Goal: Task Accomplishment & Management: Use online tool/utility

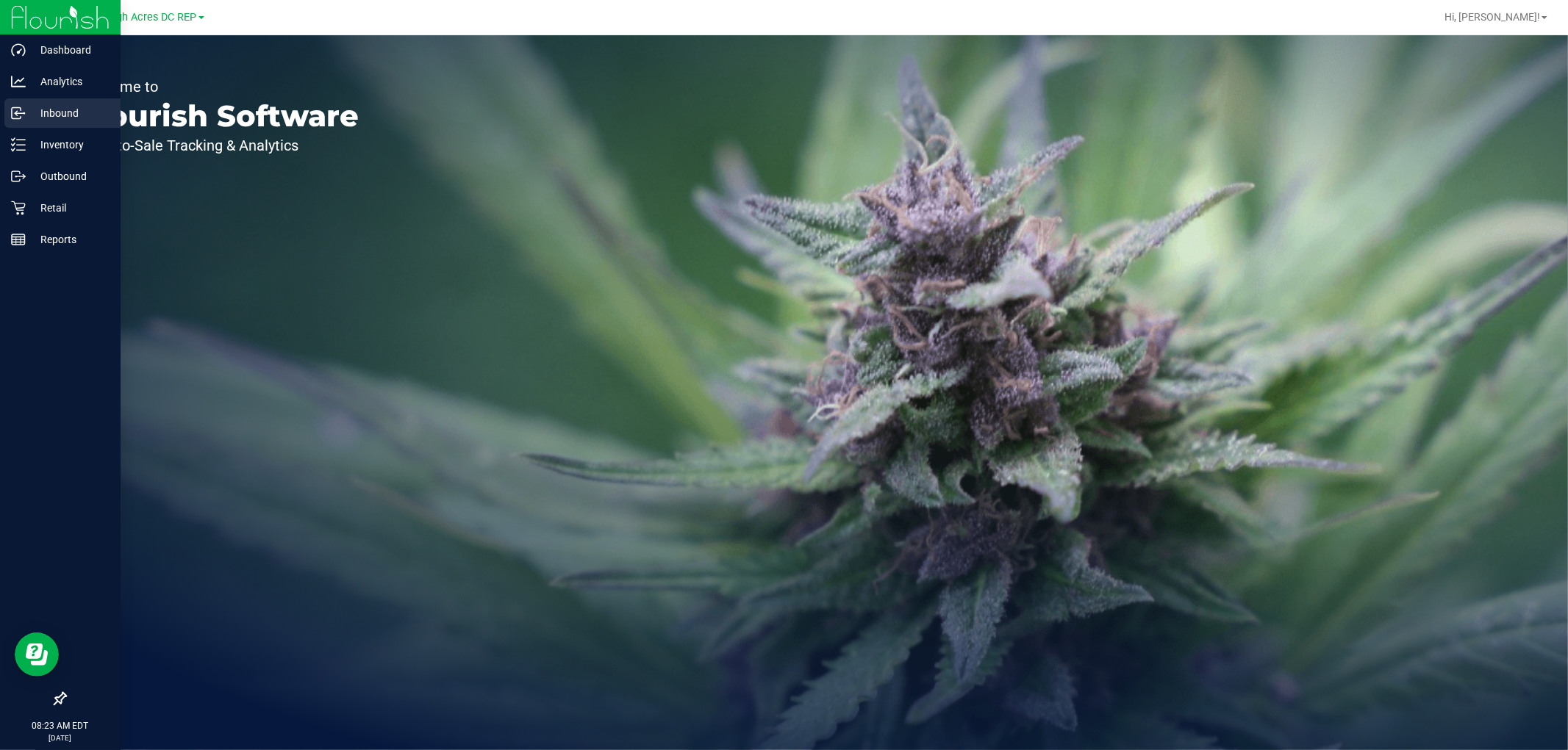
click at [73, 122] on div "Inbound" at bounding box center [62, 113] width 116 height 29
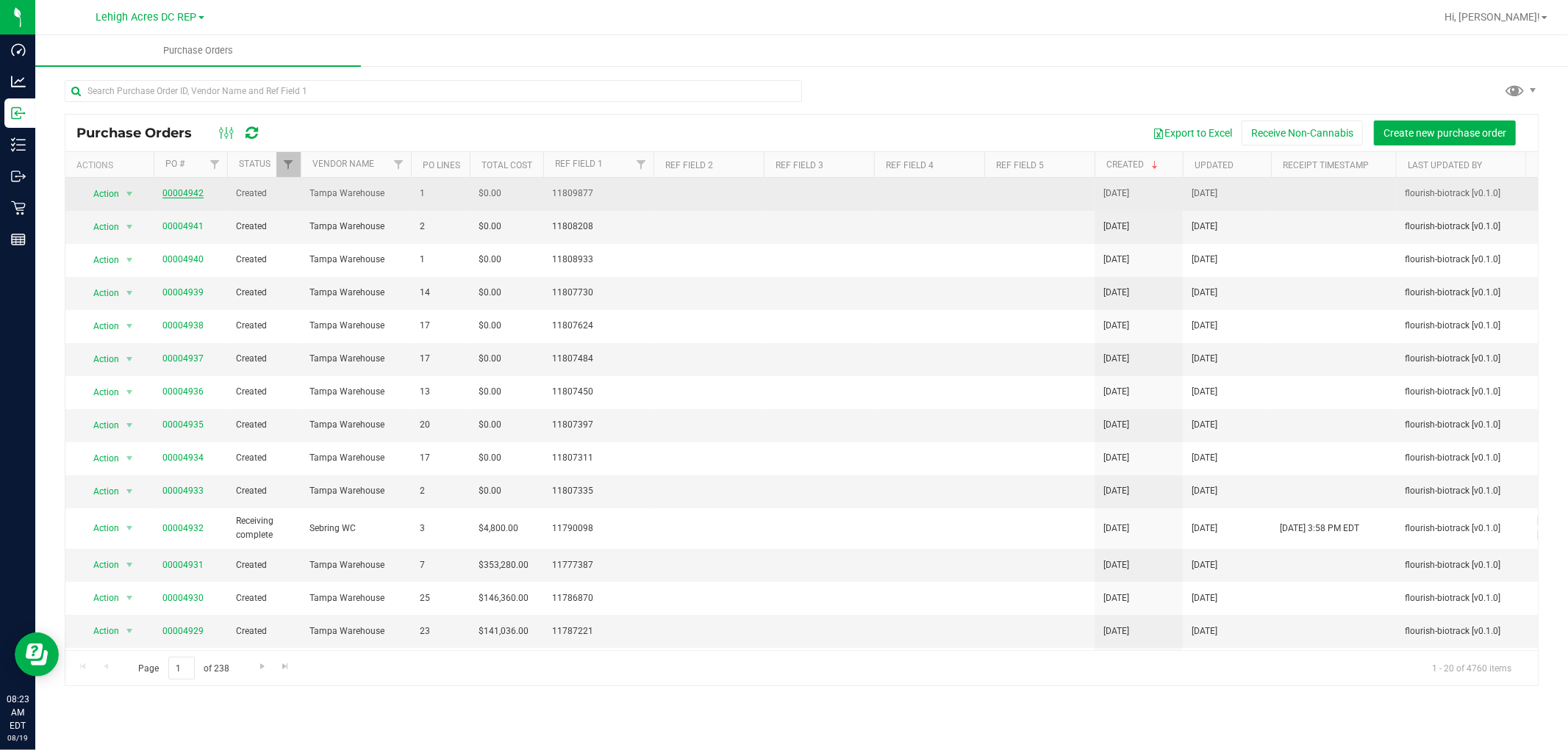
click at [187, 188] on link "00004942" at bounding box center [183, 193] width 41 height 10
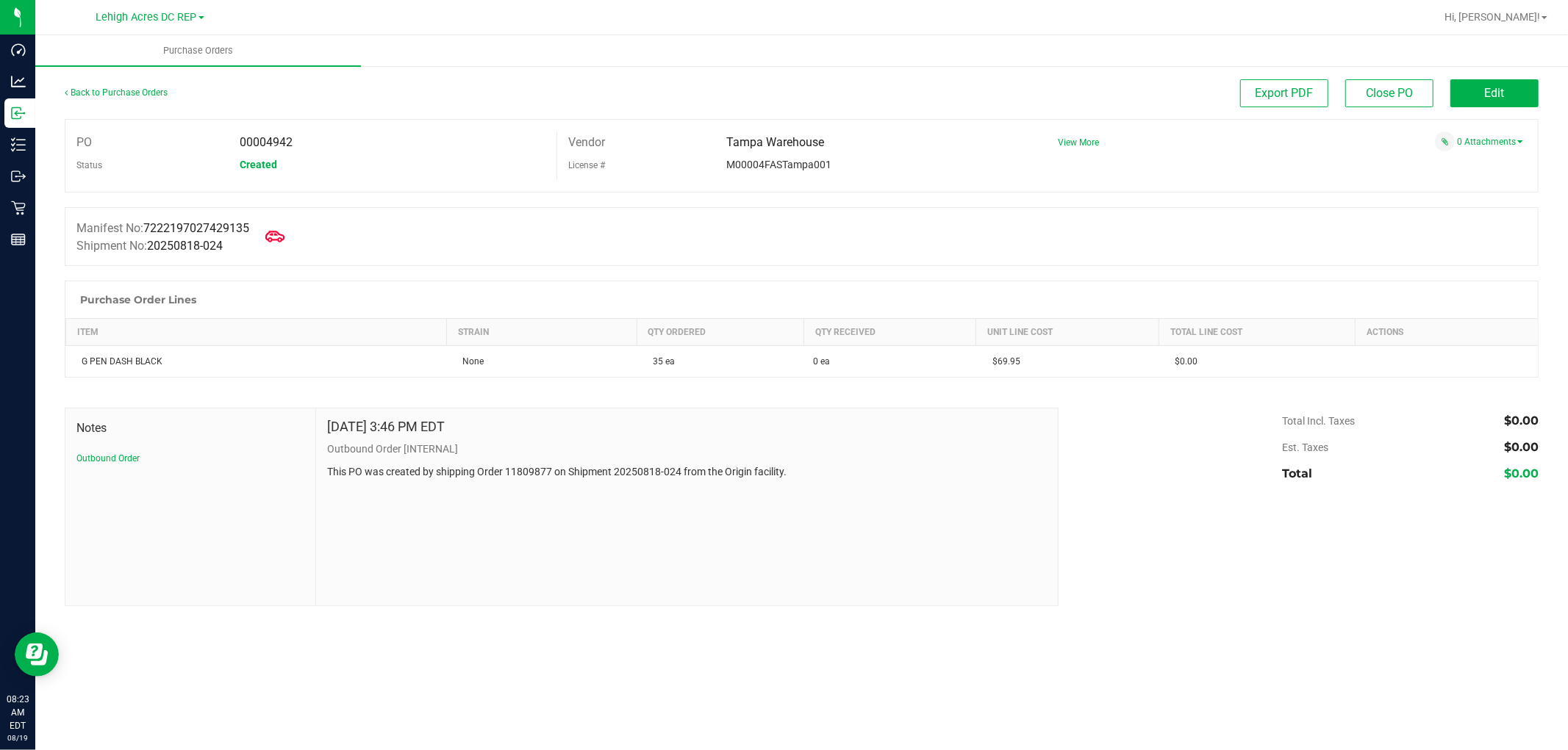
click at [274, 233] on icon at bounding box center [274, 237] width 19 height 19
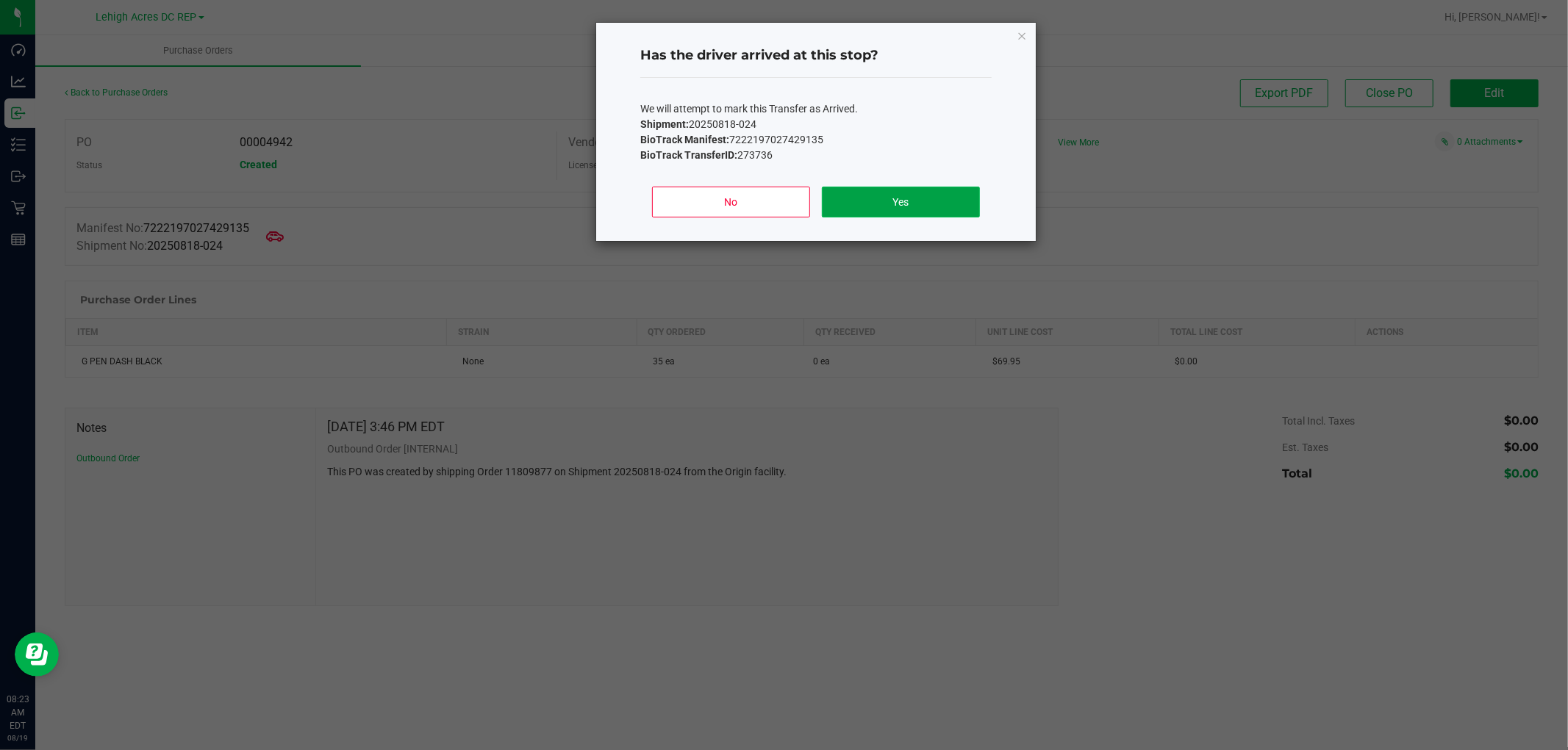
click at [942, 200] on button "Yes" at bounding box center [901, 202] width 158 height 31
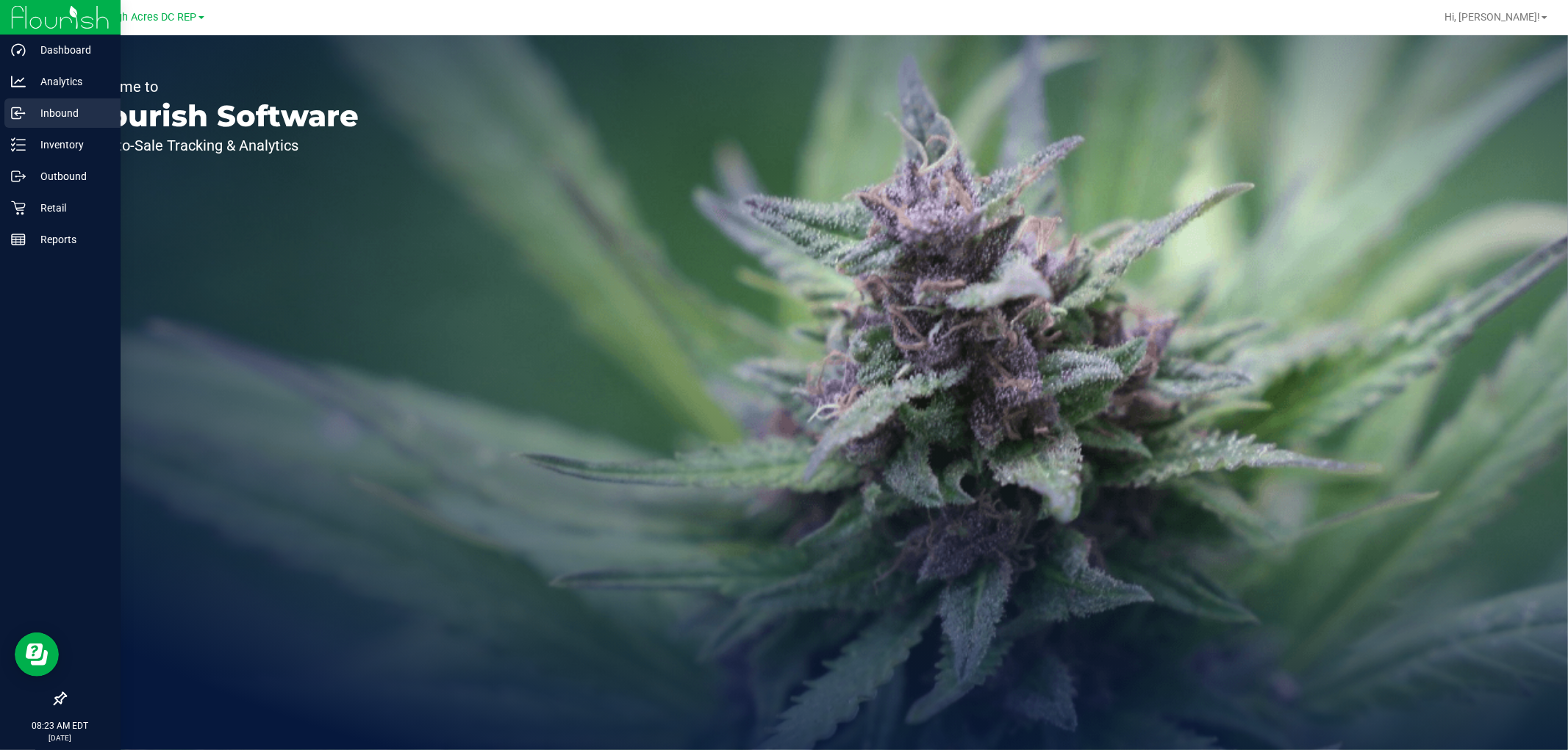
click at [58, 109] on p "Inbound" at bounding box center [70, 113] width 88 height 17
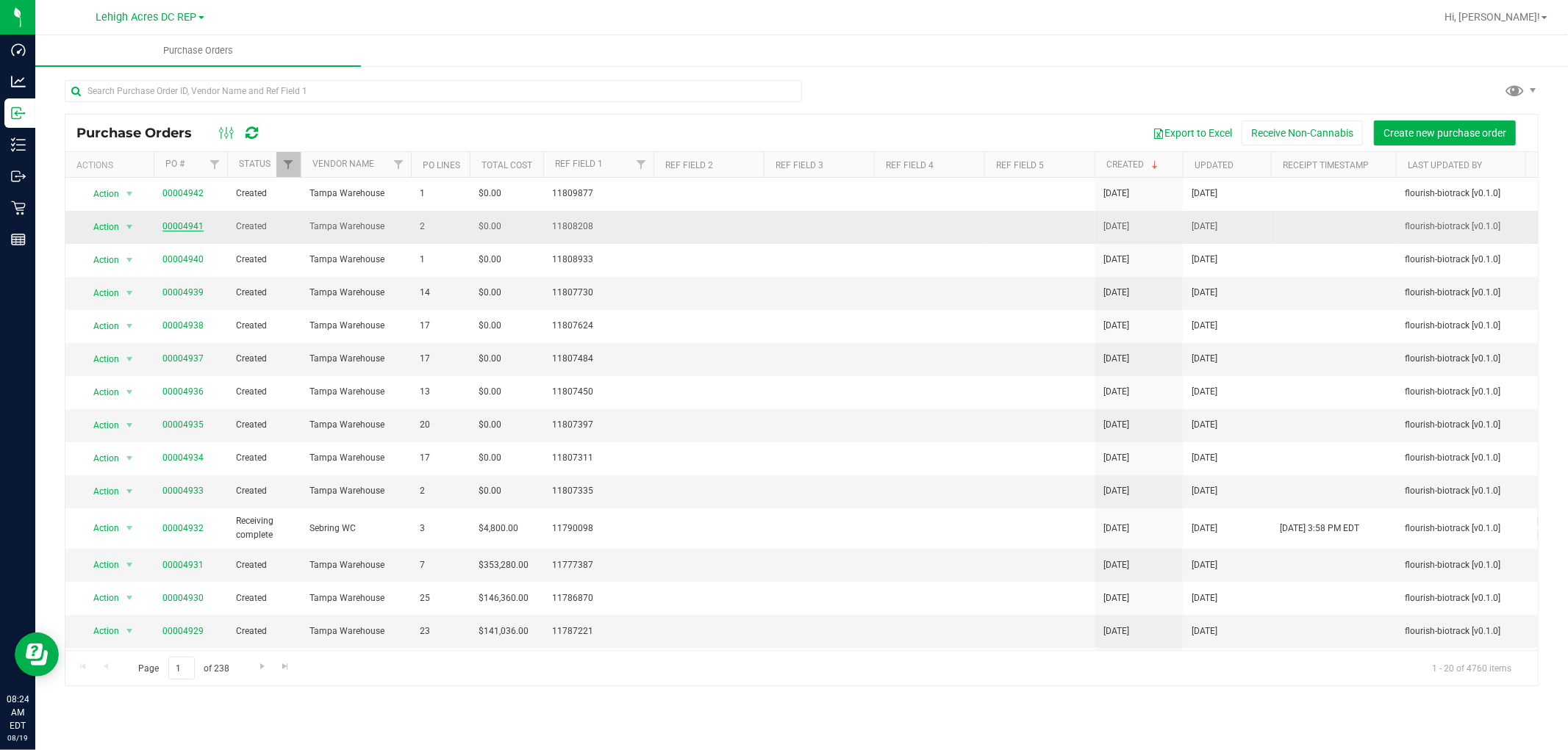
click at [197, 229] on link "00004941" at bounding box center [183, 226] width 41 height 10
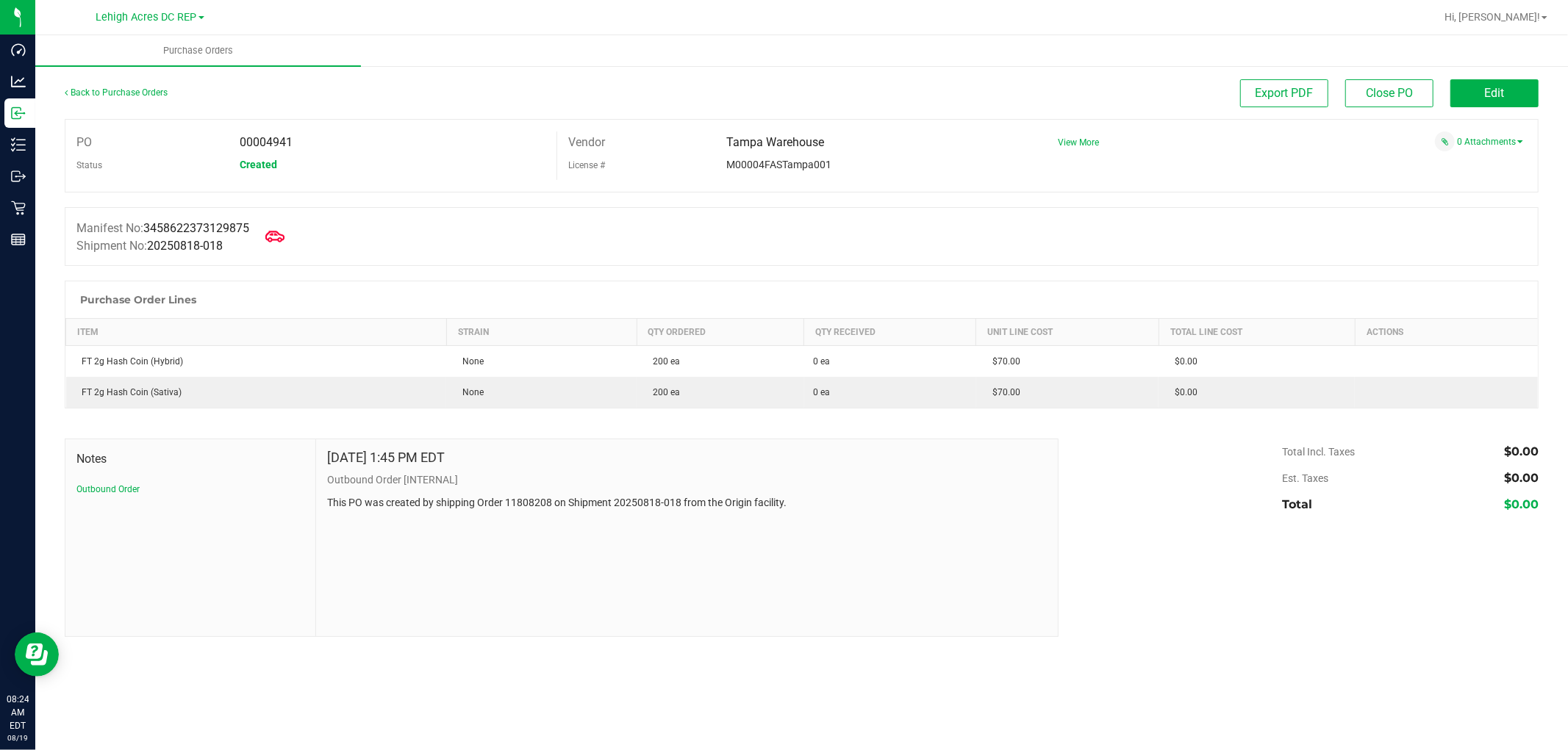
click at [282, 242] on icon at bounding box center [274, 237] width 19 height 19
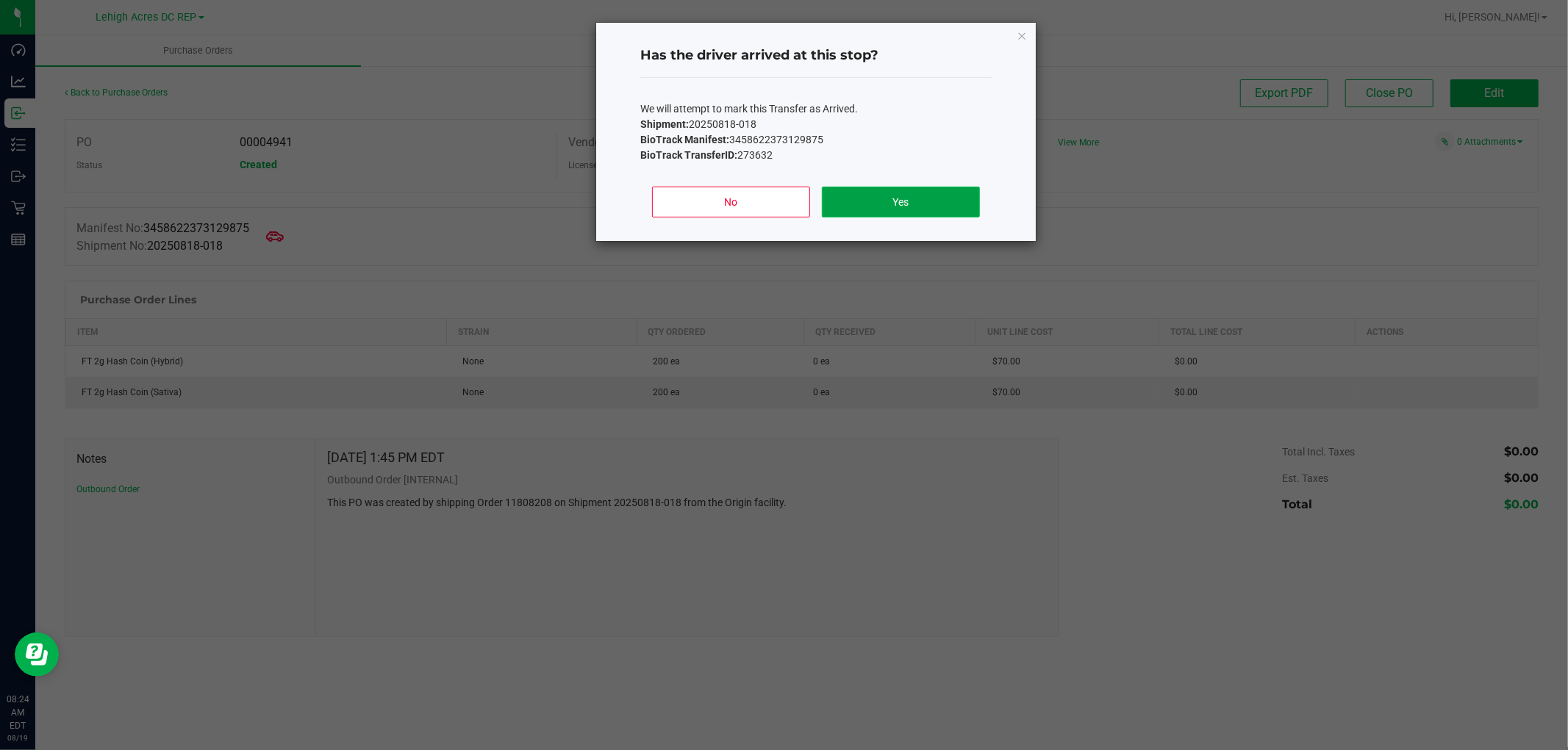
click at [891, 210] on button "Yes" at bounding box center [901, 202] width 158 height 31
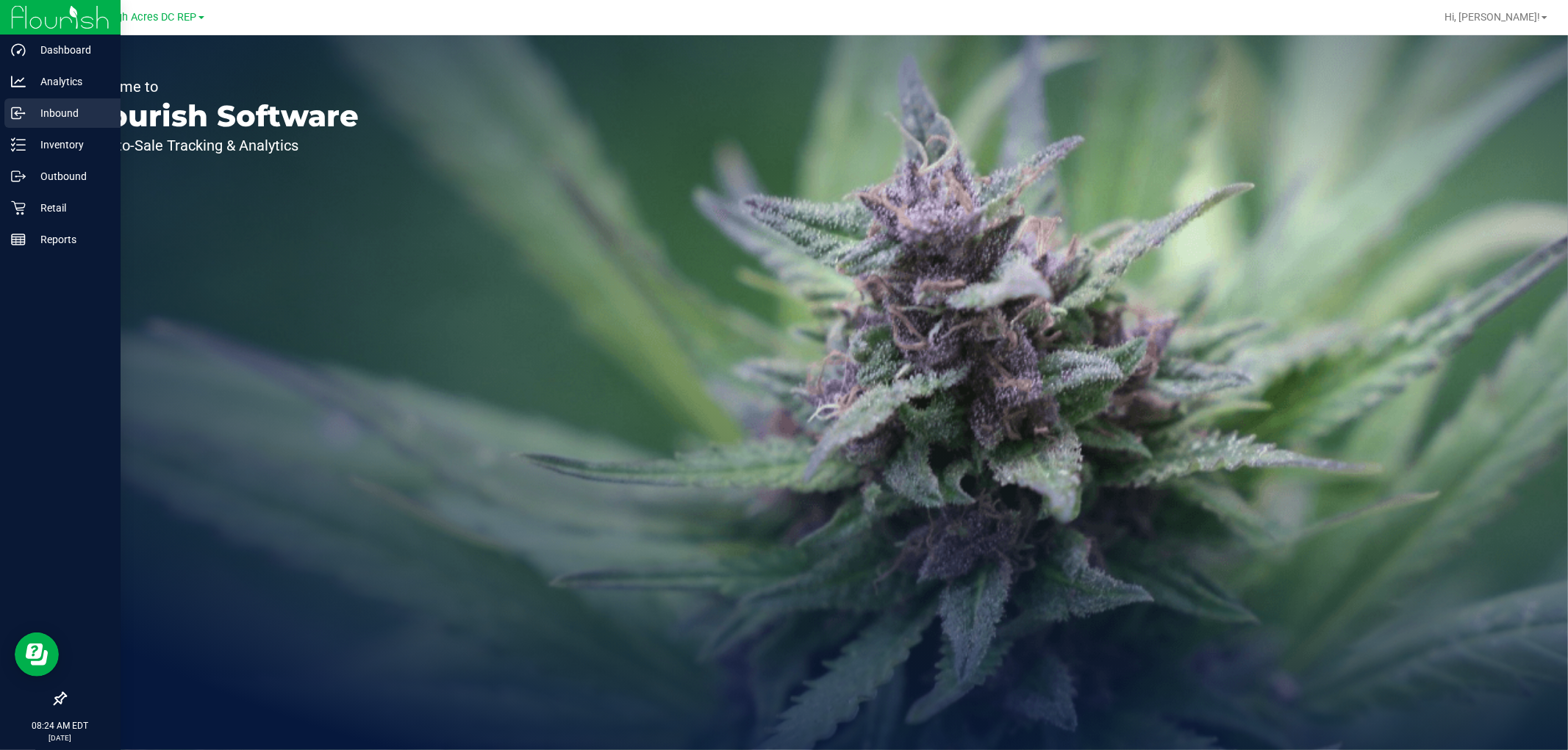
click at [42, 113] on p "Inbound" at bounding box center [70, 113] width 88 height 17
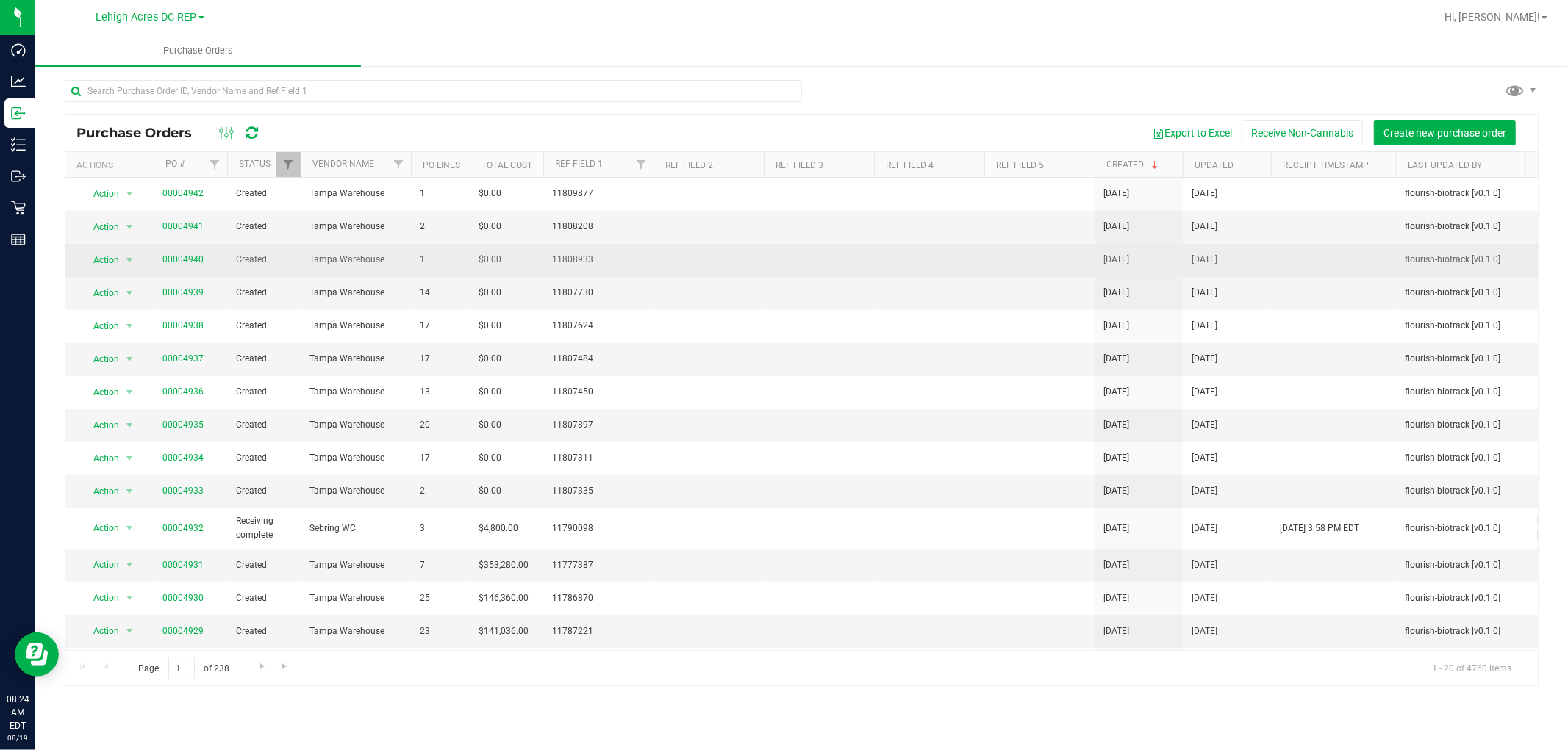
click at [186, 260] on link "00004940" at bounding box center [183, 259] width 41 height 10
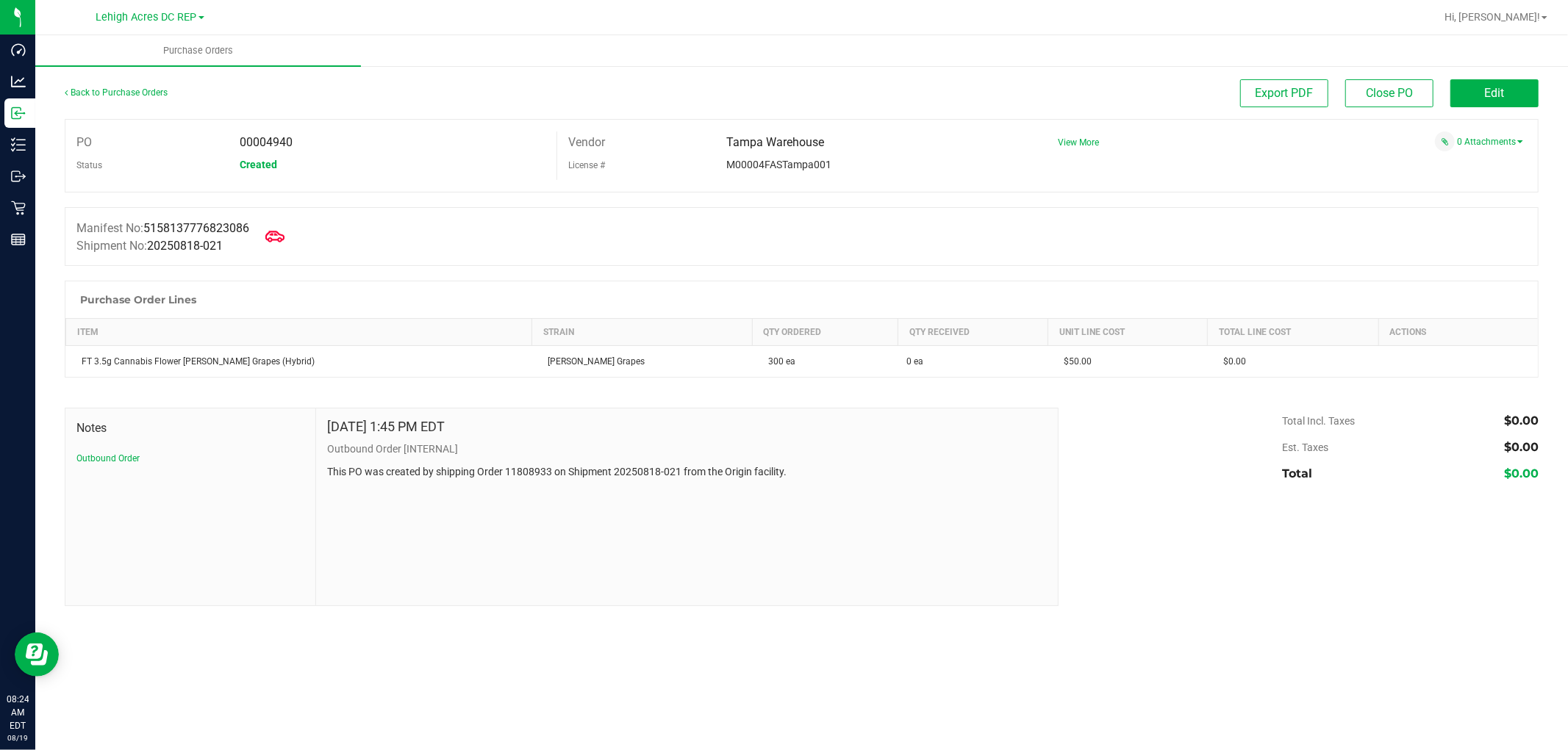
click at [271, 238] on span at bounding box center [274, 237] width 32 height 32
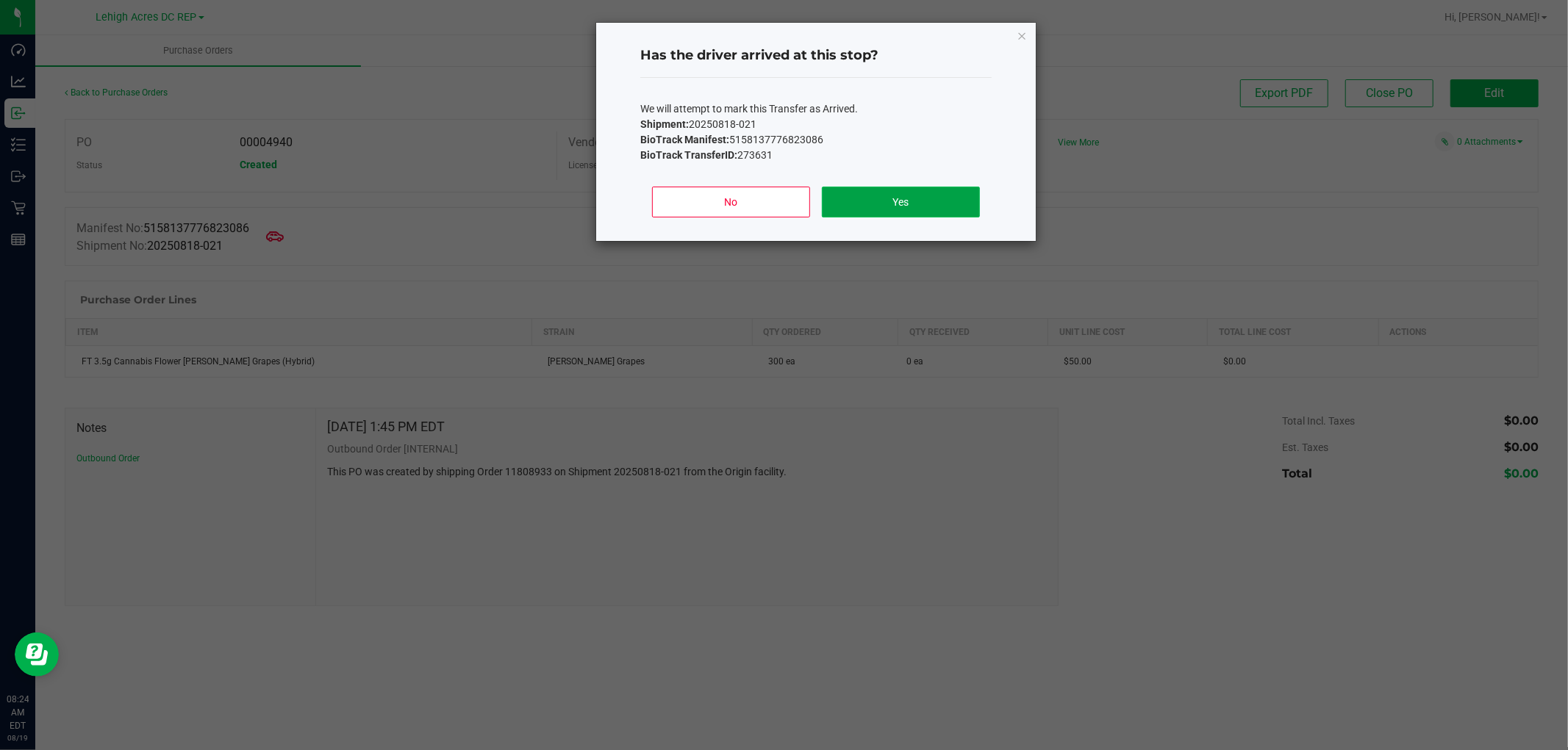
click at [878, 206] on button "Yes" at bounding box center [901, 202] width 158 height 31
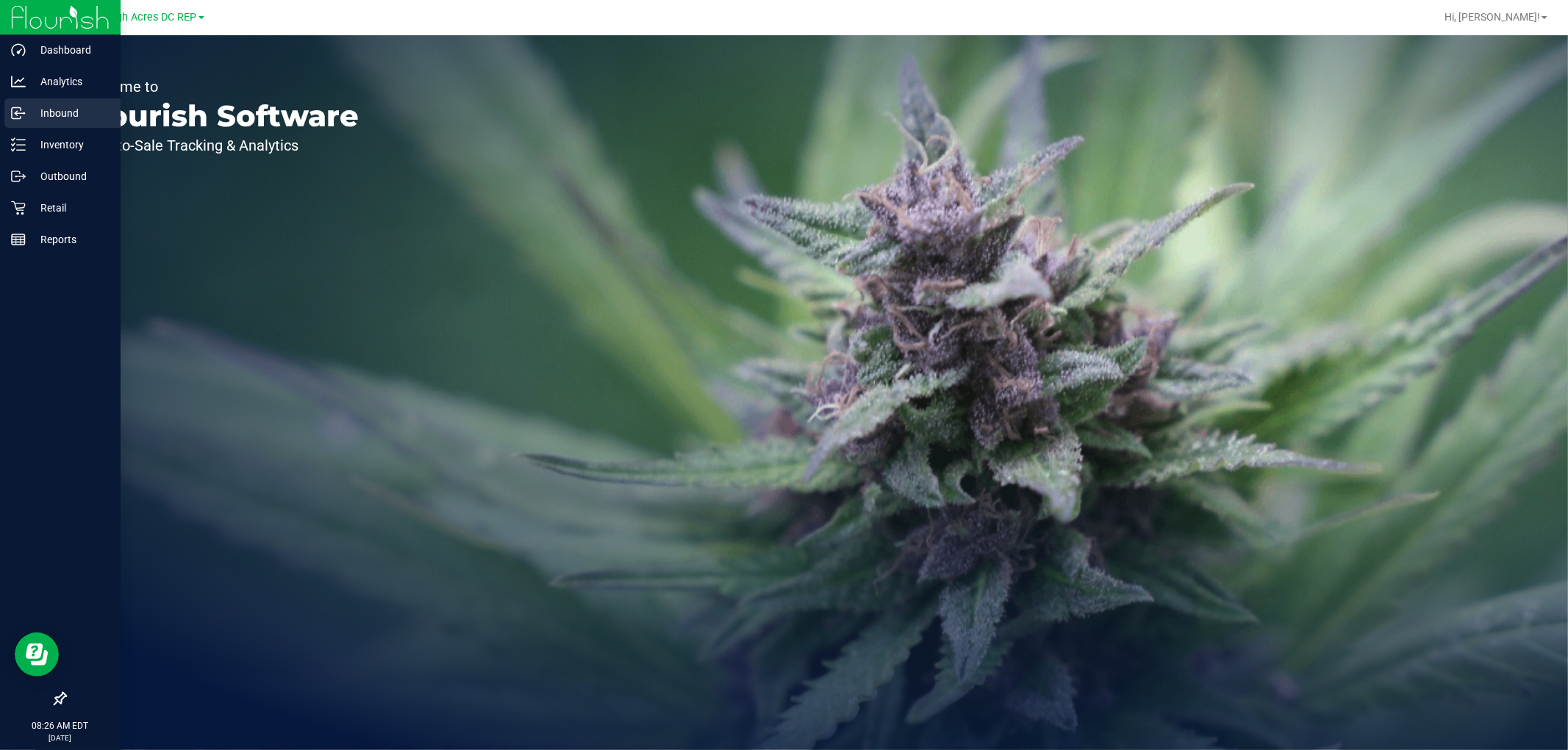
click at [54, 121] on p "Inbound" at bounding box center [70, 113] width 88 height 17
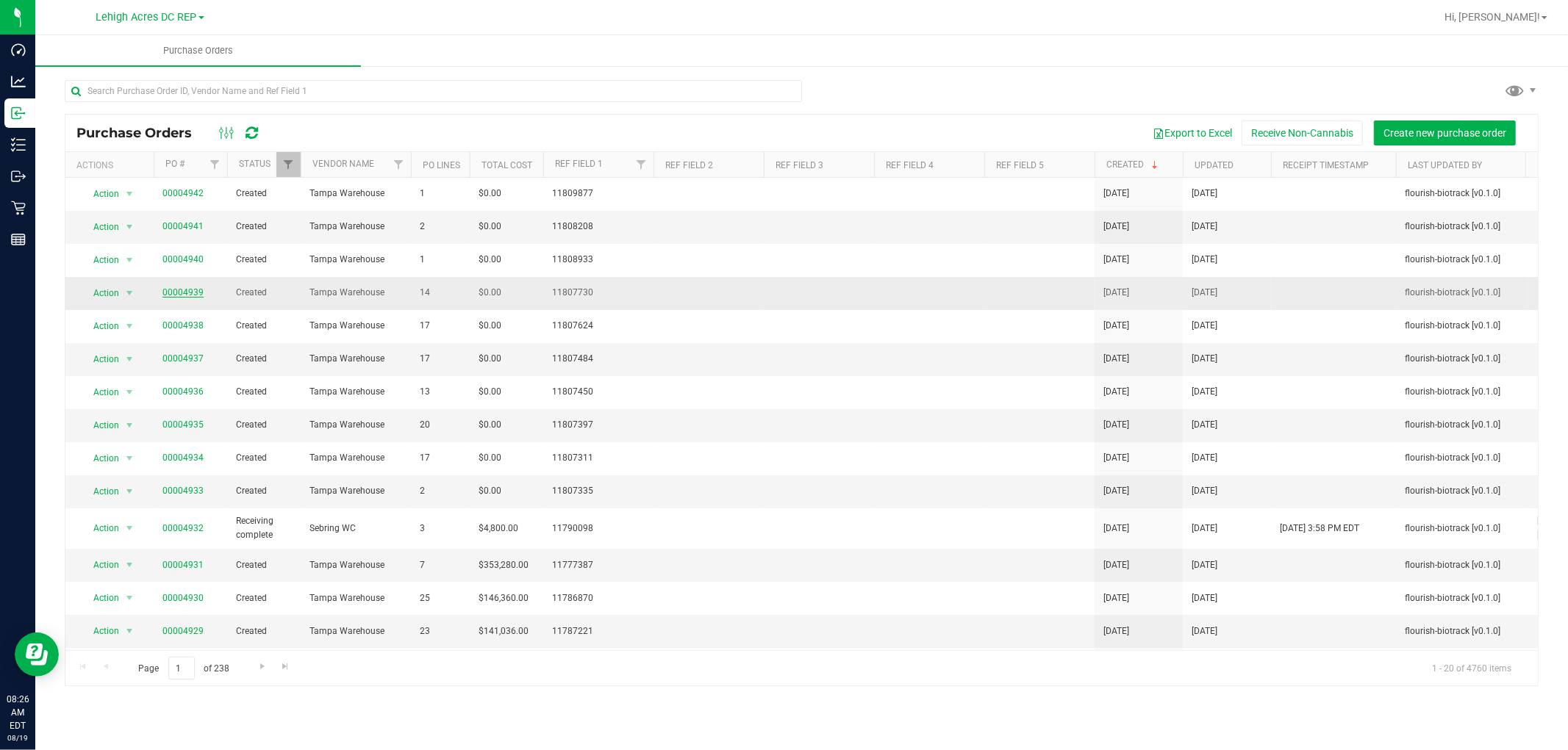
click at [185, 297] on link "00004939" at bounding box center [183, 292] width 41 height 10
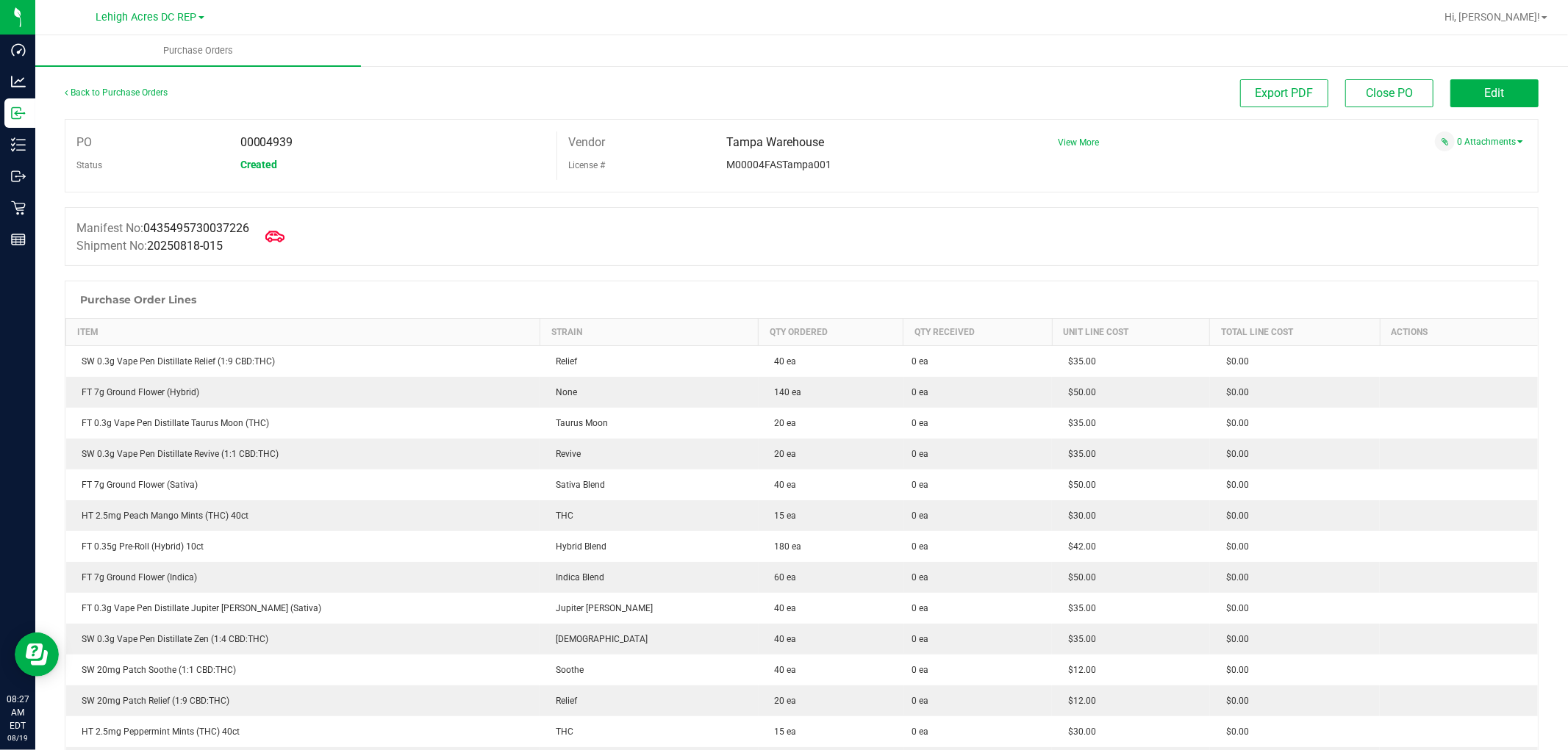
click at [277, 237] on icon at bounding box center [274, 237] width 19 height 19
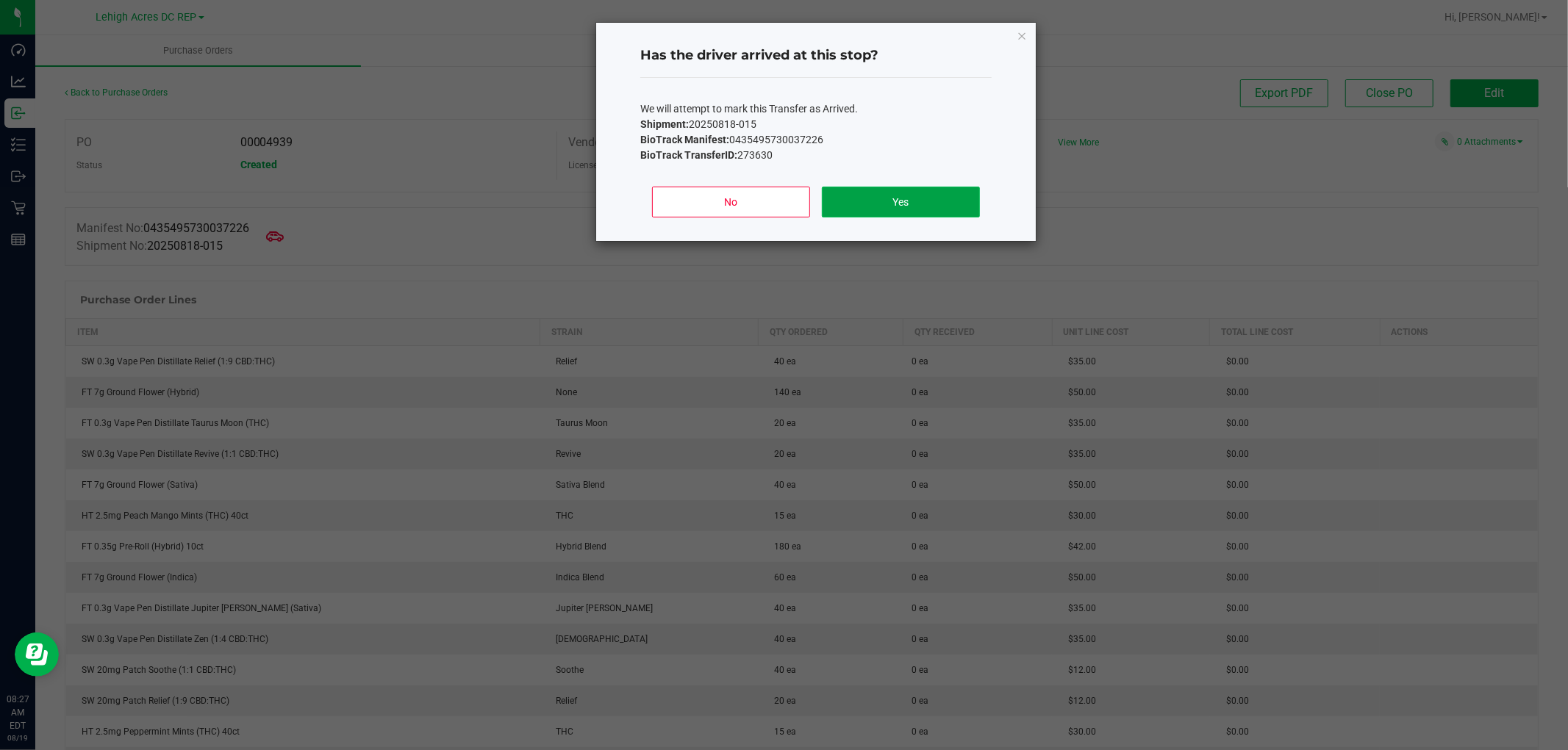
click at [922, 202] on button "Yes" at bounding box center [901, 202] width 158 height 31
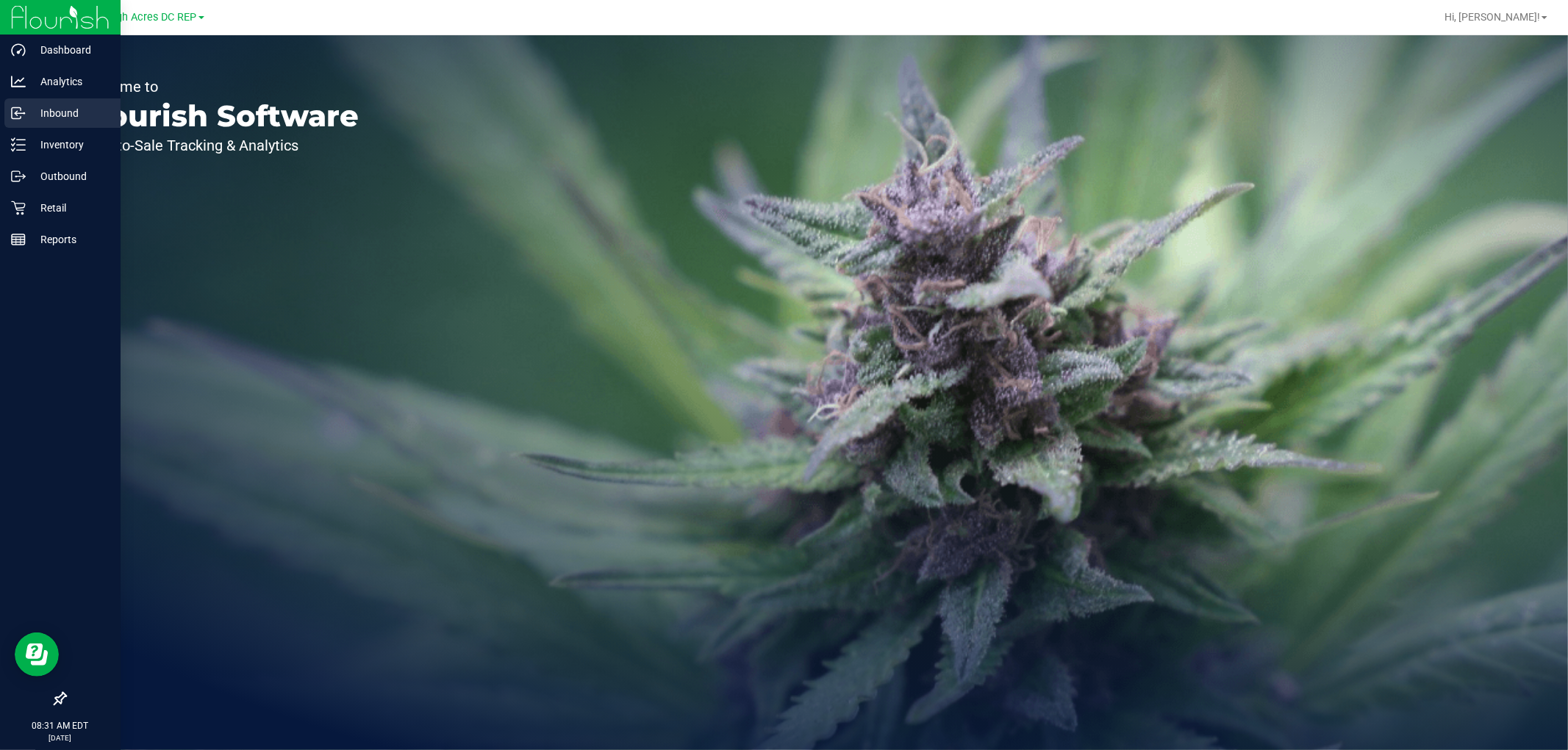
click at [62, 106] on p "Inbound" at bounding box center [70, 113] width 88 height 17
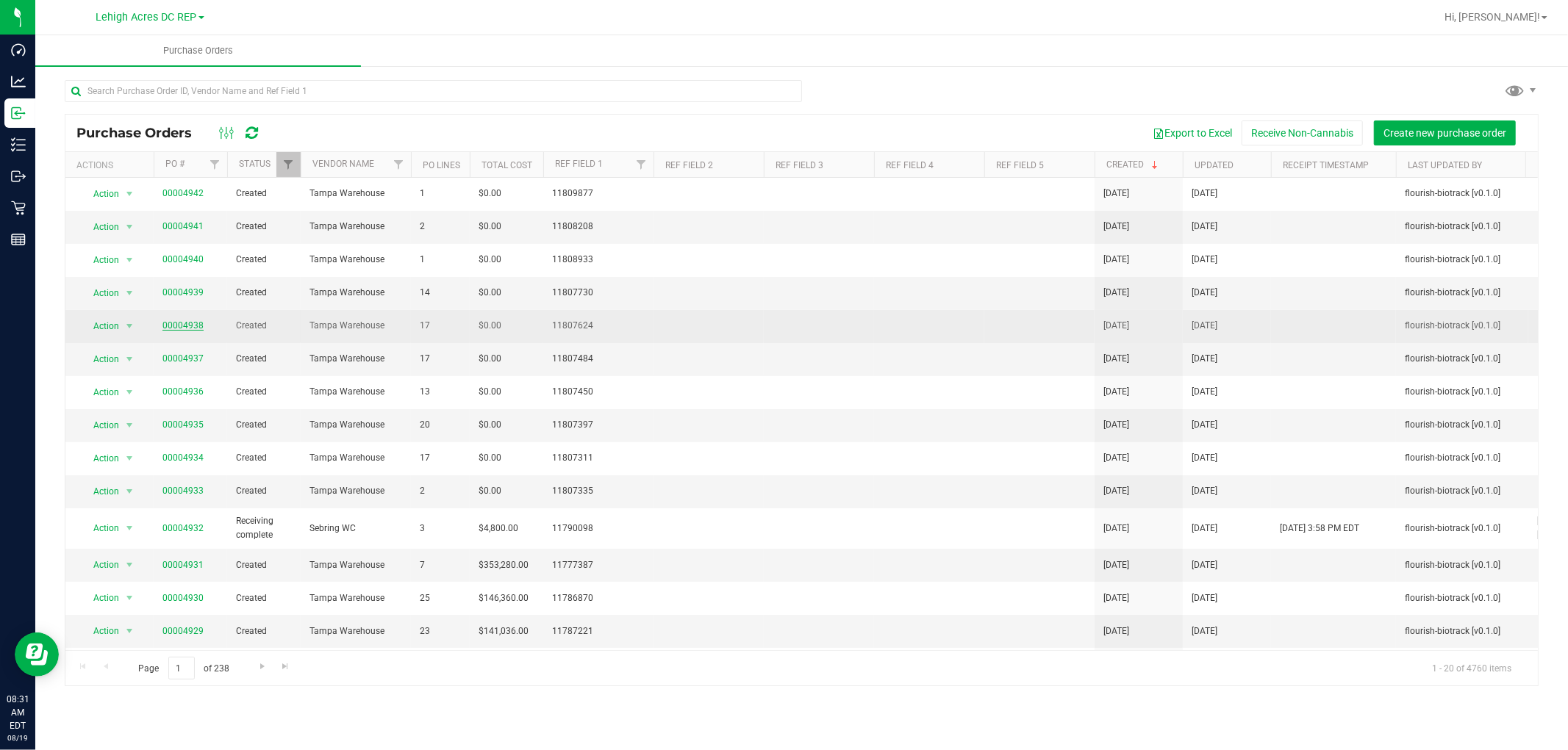
click at [179, 324] on link "00004938" at bounding box center [183, 325] width 41 height 10
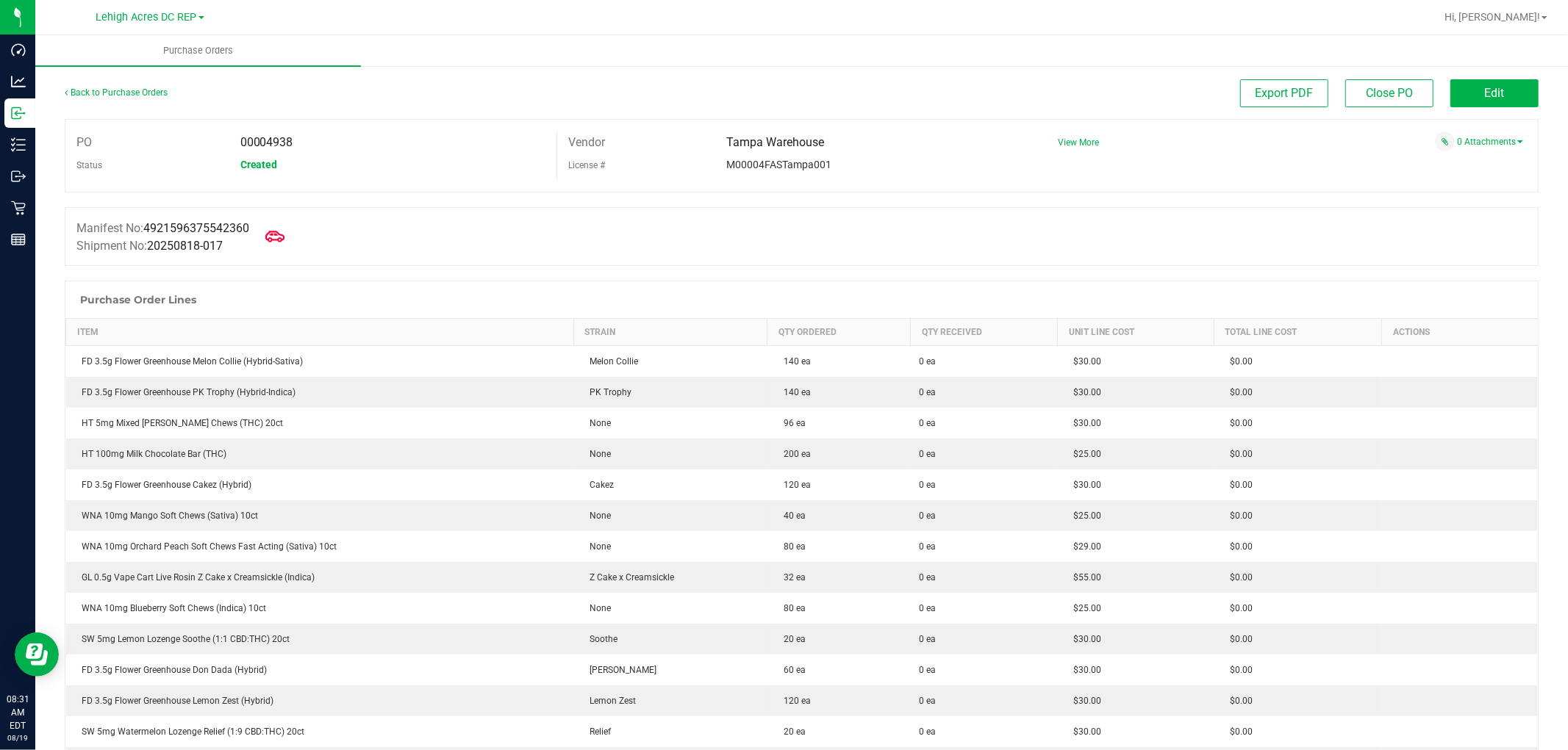
click at [277, 237] on icon at bounding box center [274, 237] width 19 height 19
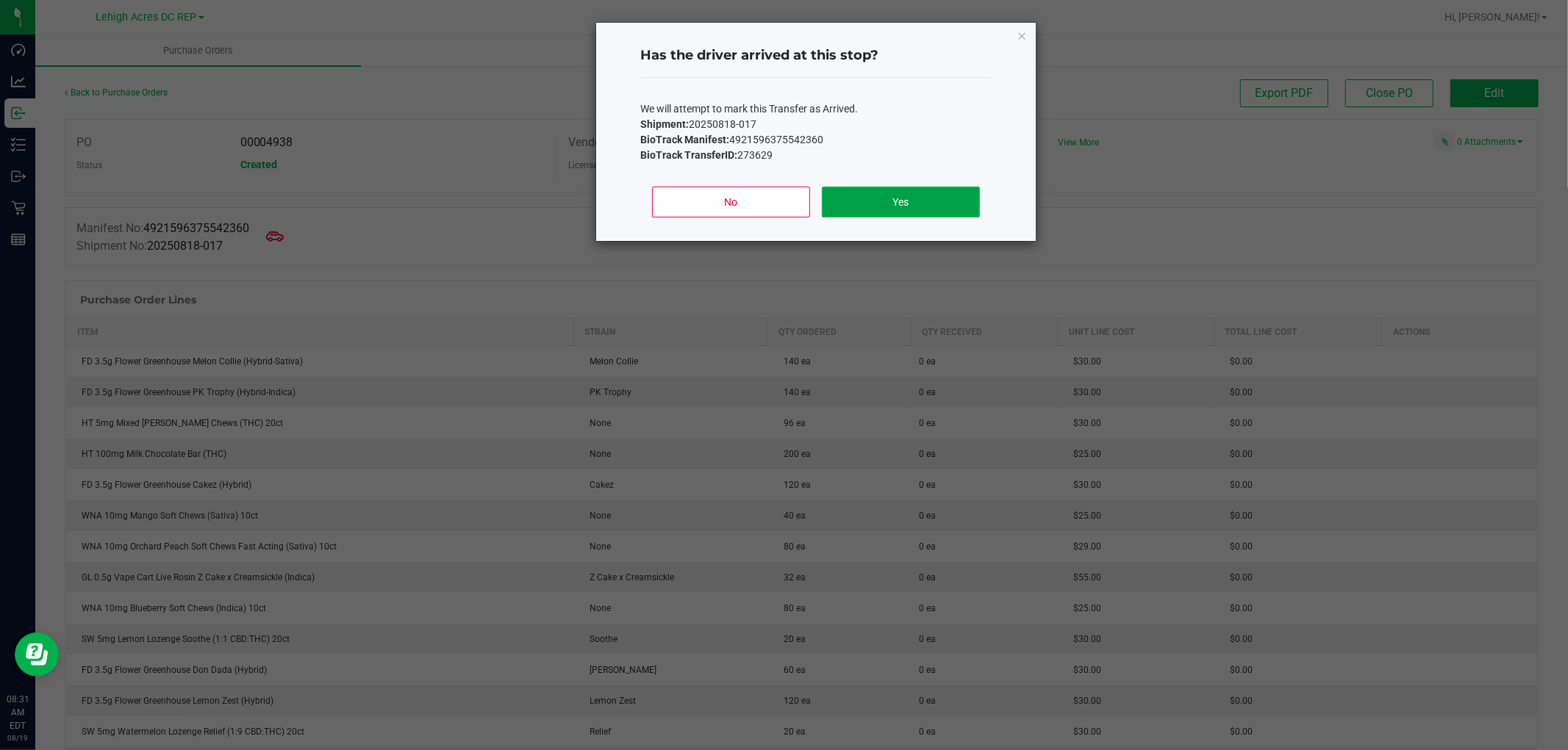
click at [922, 200] on button "Yes" at bounding box center [901, 202] width 158 height 31
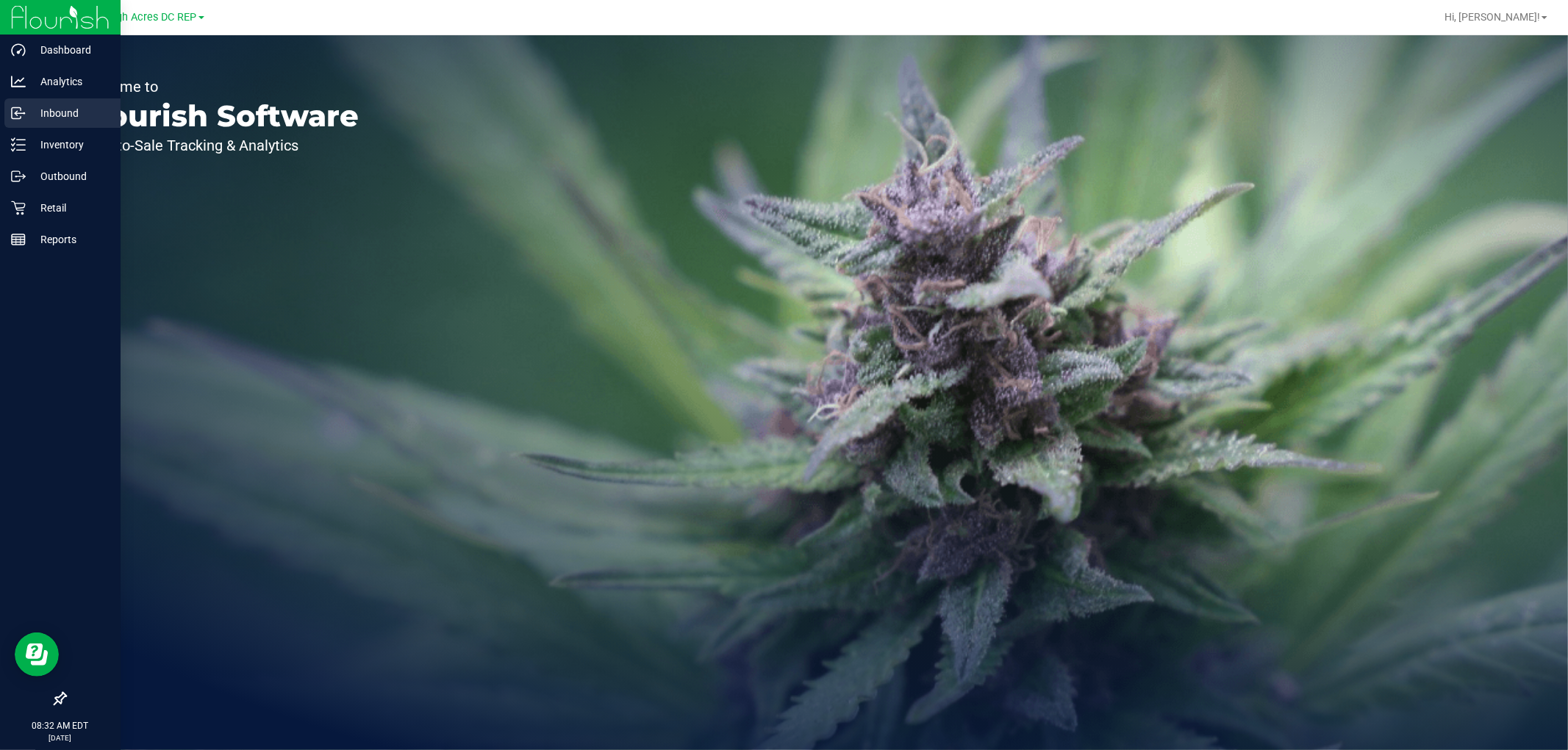
click at [69, 118] on p "Inbound" at bounding box center [70, 113] width 88 height 17
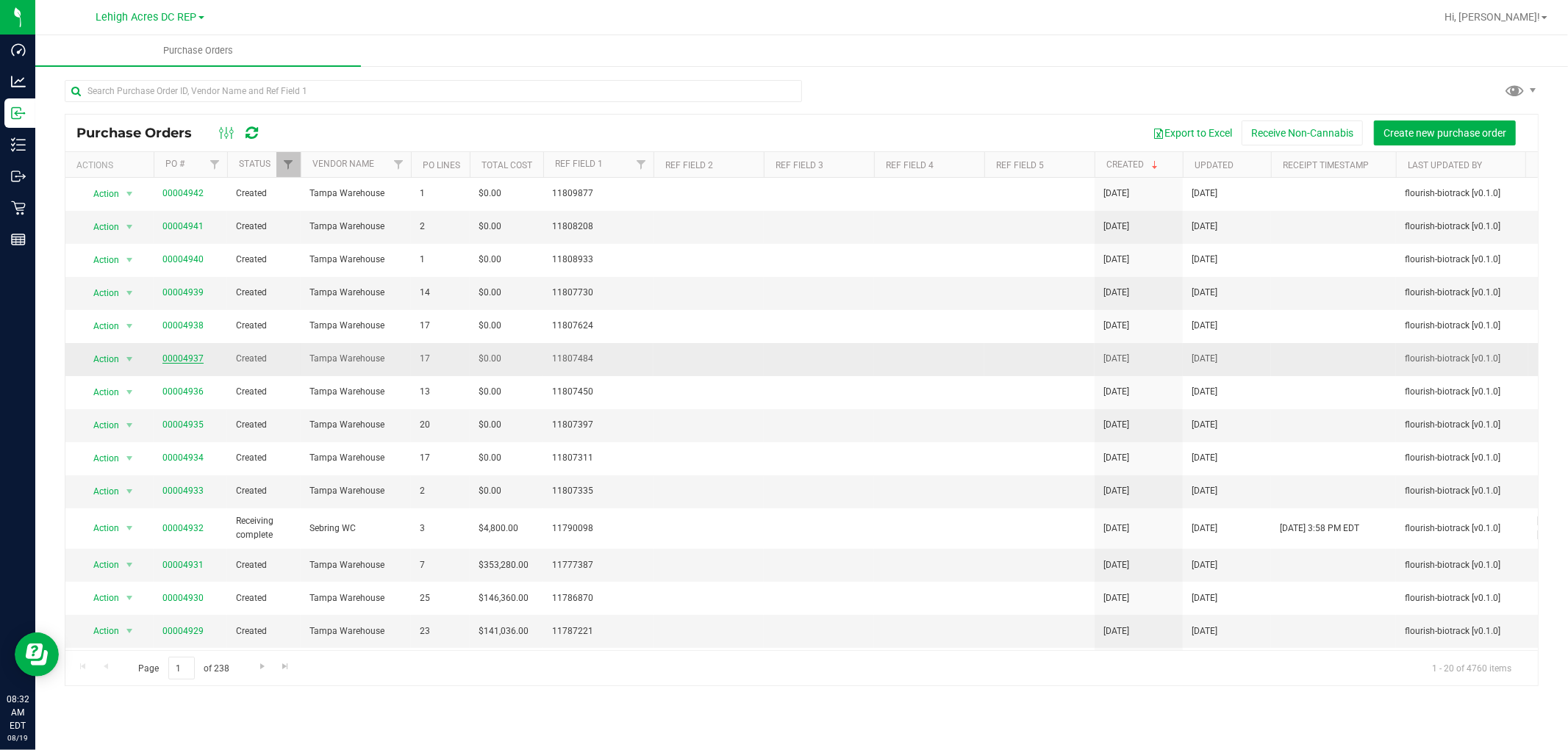
click at [189, 359] on link "00004937" at bounding box center [183, 358] width 41 height 10
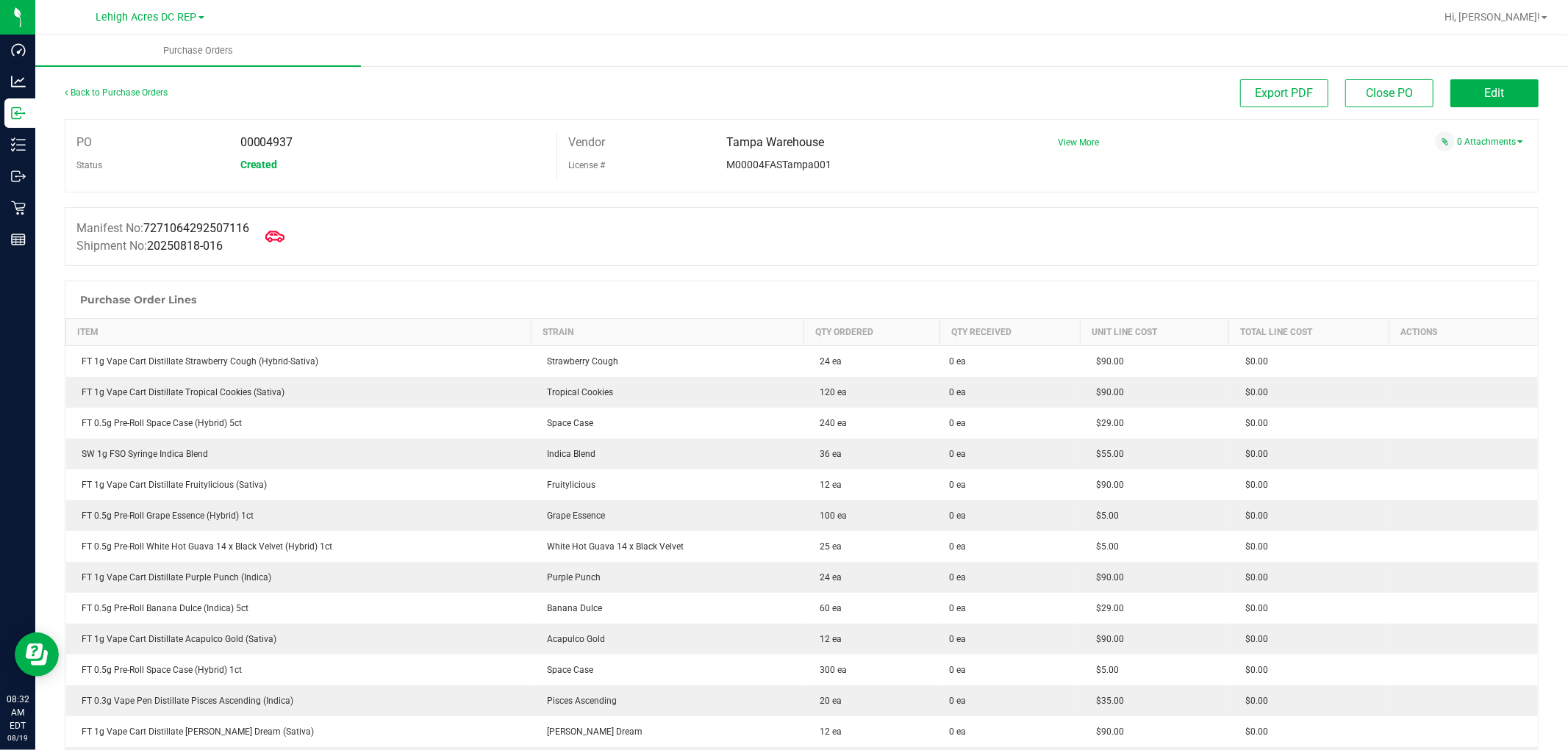
click at [268, 237] on span at bounding box center [274, 237] width 32 height 32
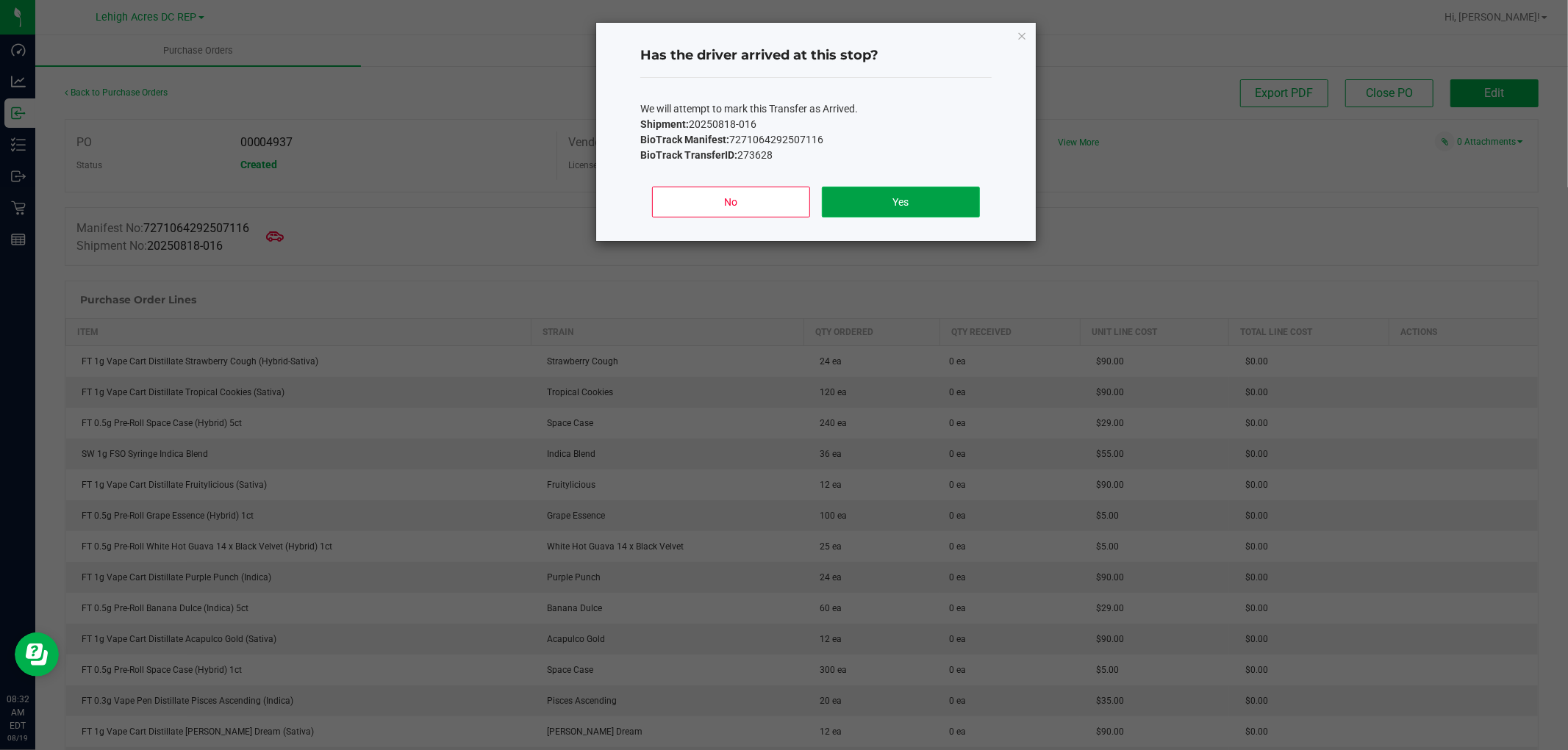
click at [895, 200] on button "Yes" at bounding box center [901, 202] width 158 height 31
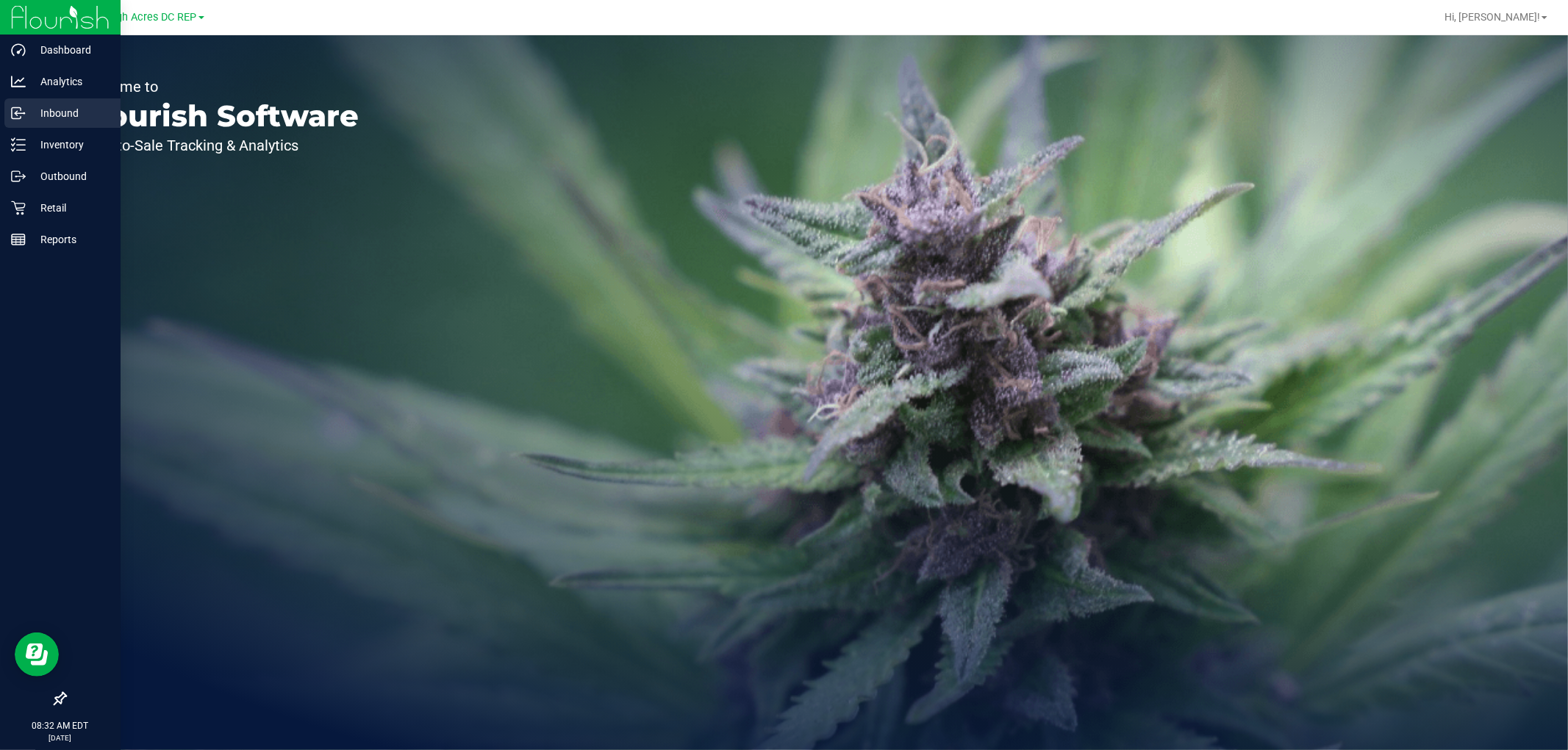
click at [66, 112] on p "Inbound" at bounding box center [70, 113] width 88 height 17
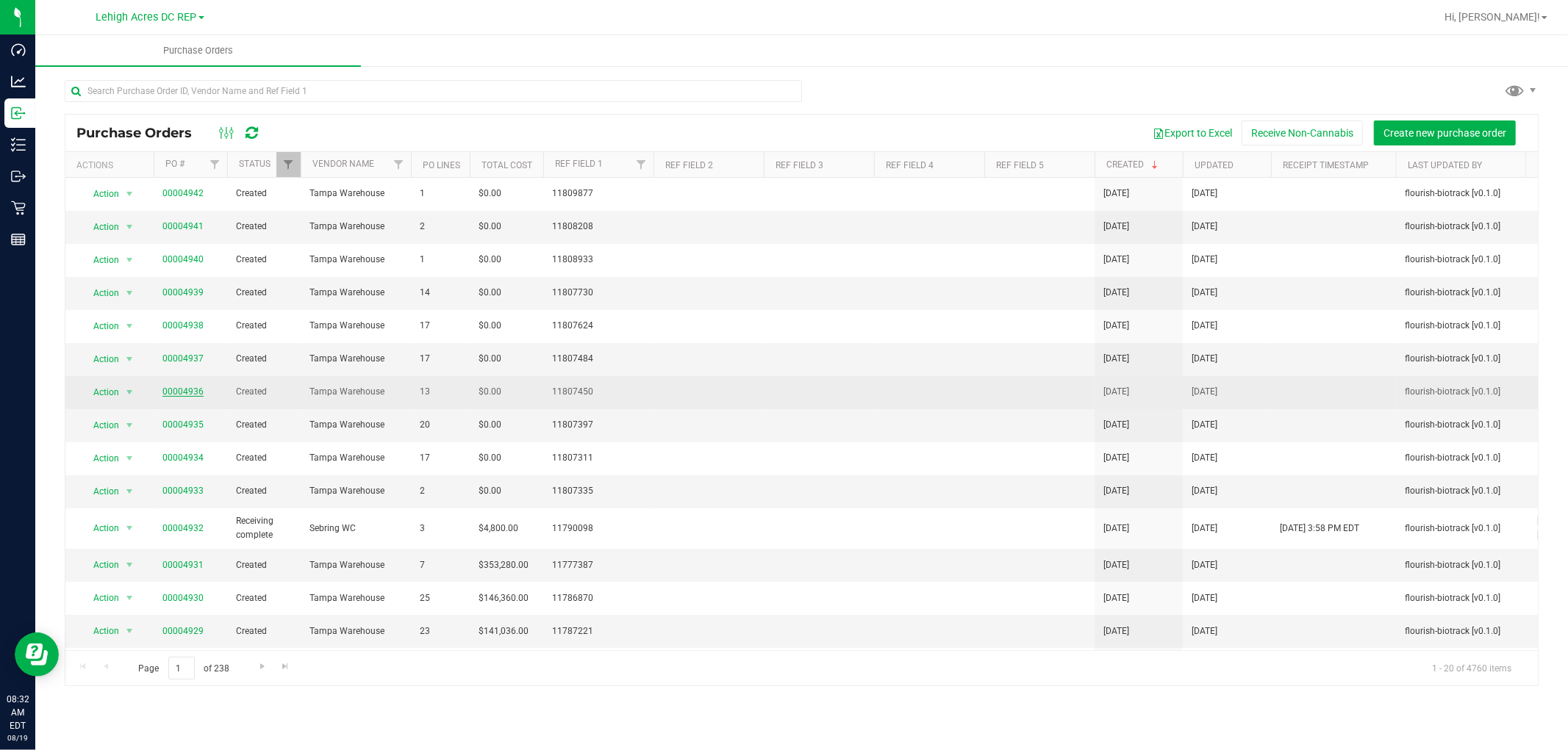
click at [177, 388] on link "00004936" at bounding box center [183, 391] width 41 height 10
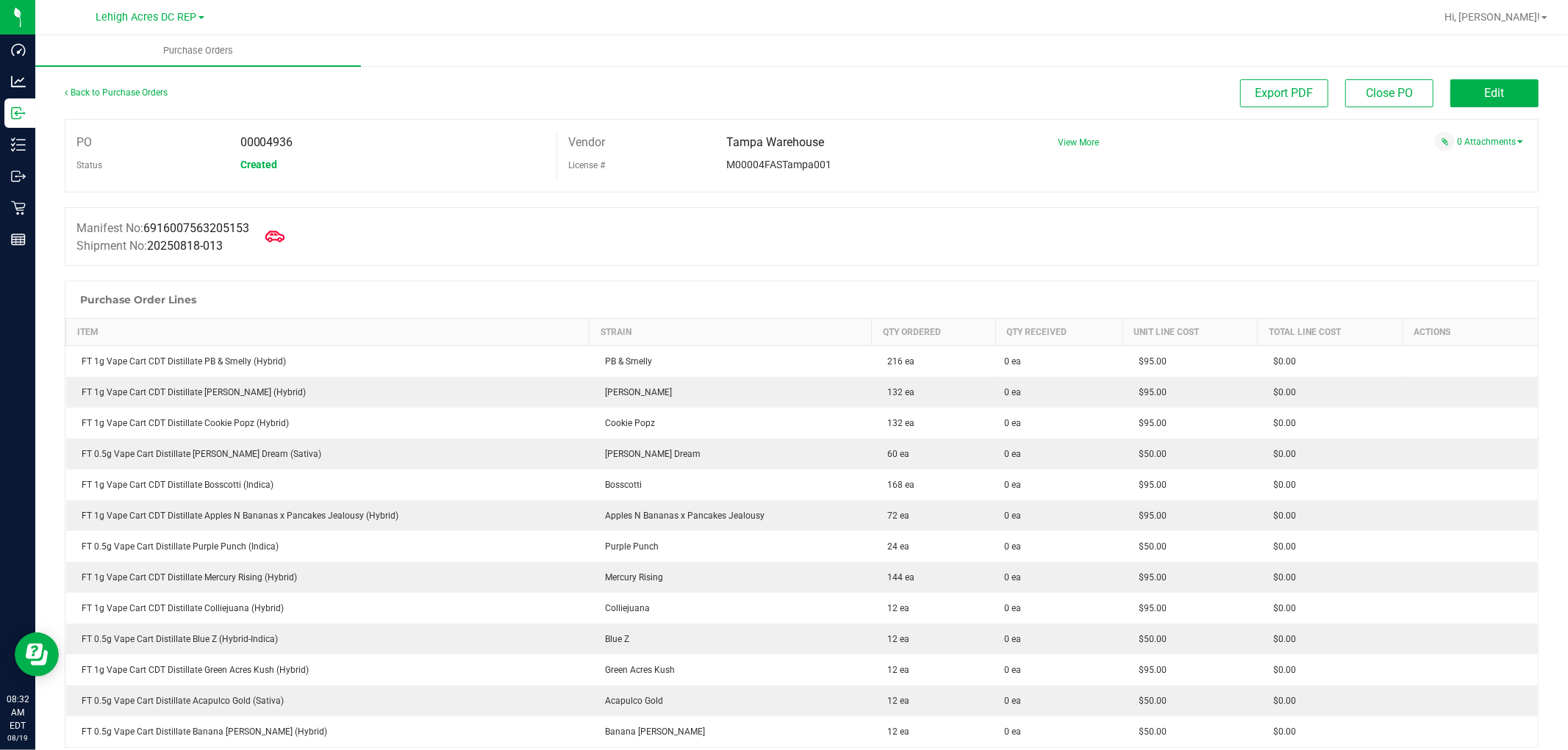
click at [284, 233] on icon at bounding box center [274, 237] width 19 height 11
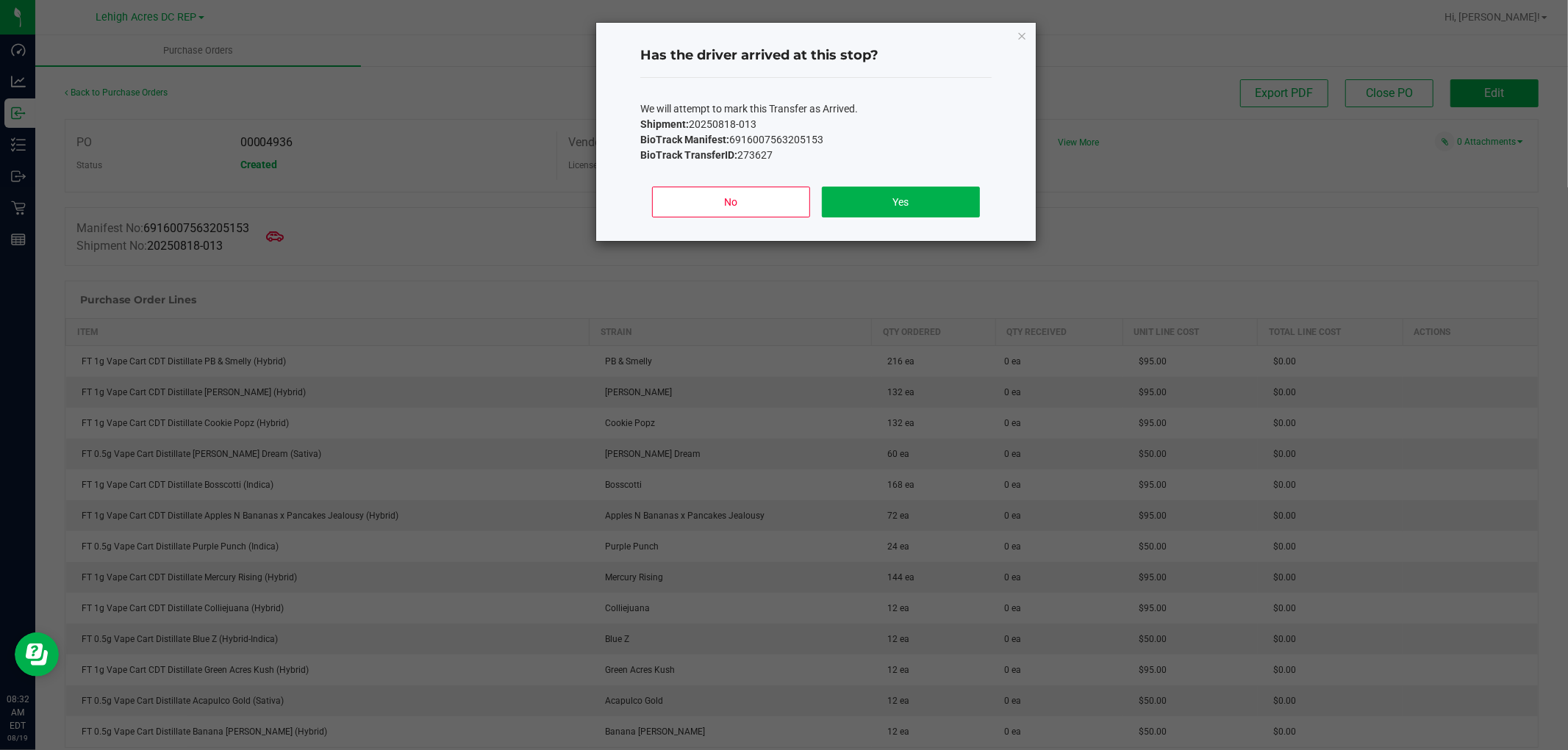
click at [980, 203] on div "No Yes" at bounding box center [816, 208] width 351 height 66
click at [934, 203] on button "Yes" at bounding box center [901, 202] width 158 height 31
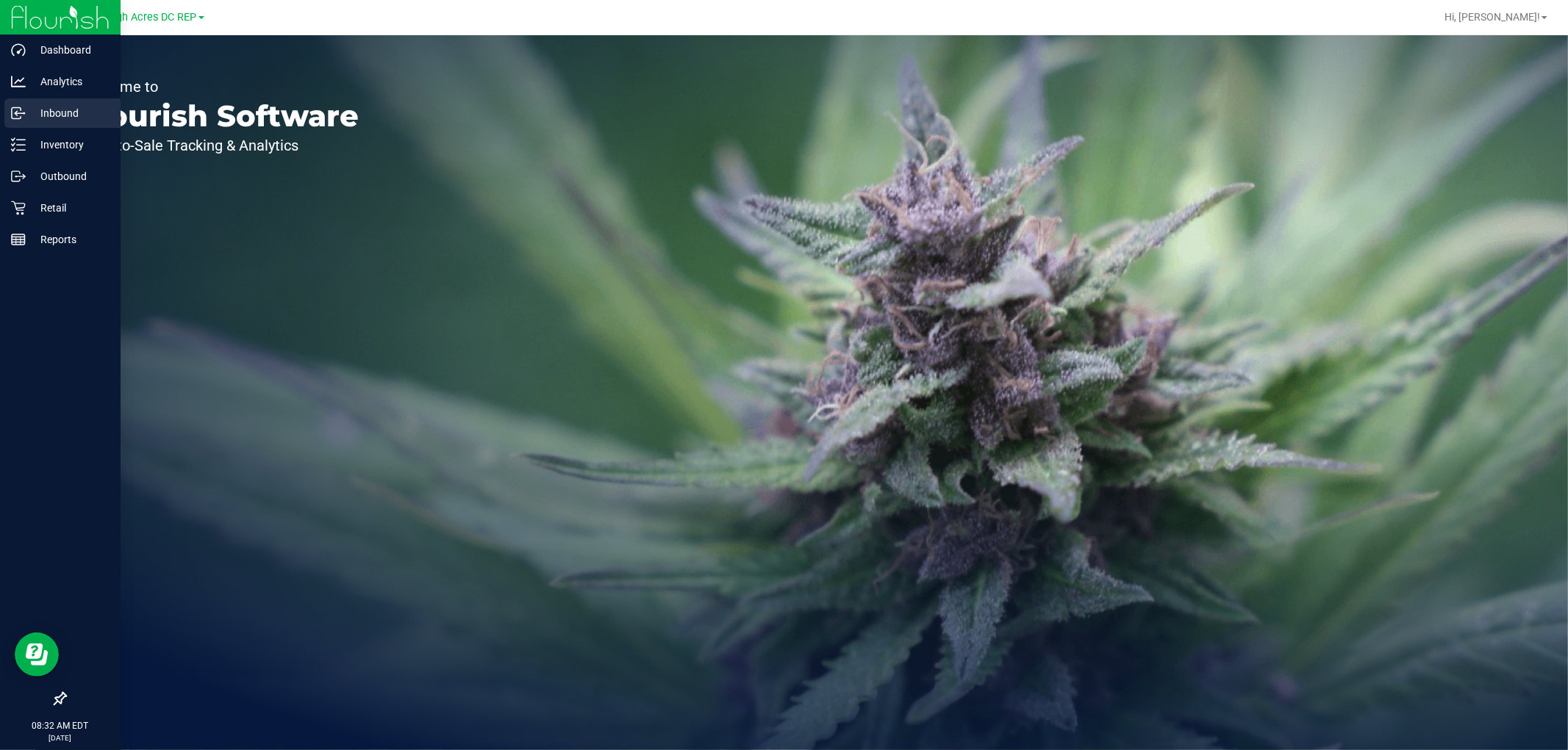
click at [19, 112] on icon at bounding box center [18, 113] width 15 height 15
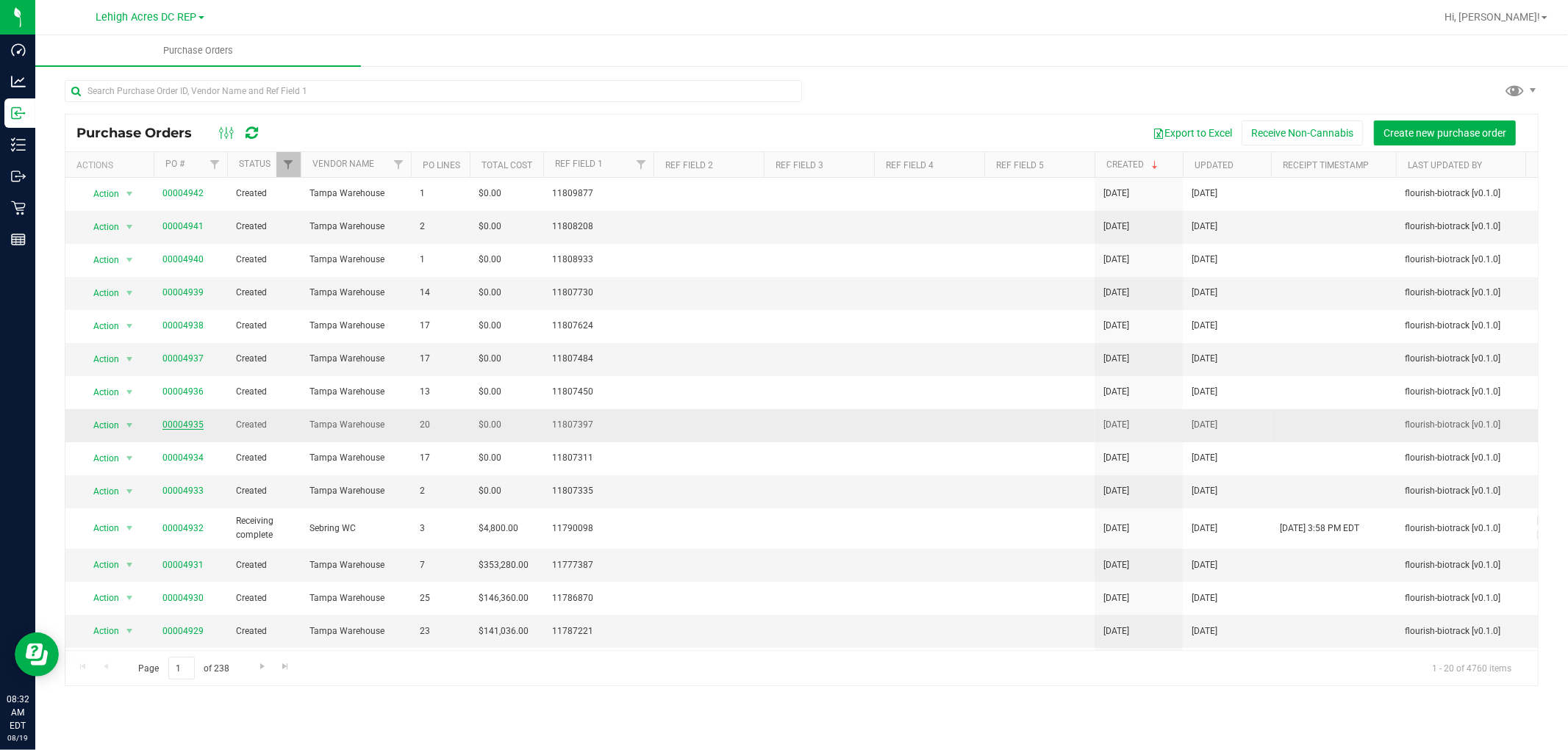
click at [191, 425] on link "00004935" at bounding box center [183, 424] width 41 height 10
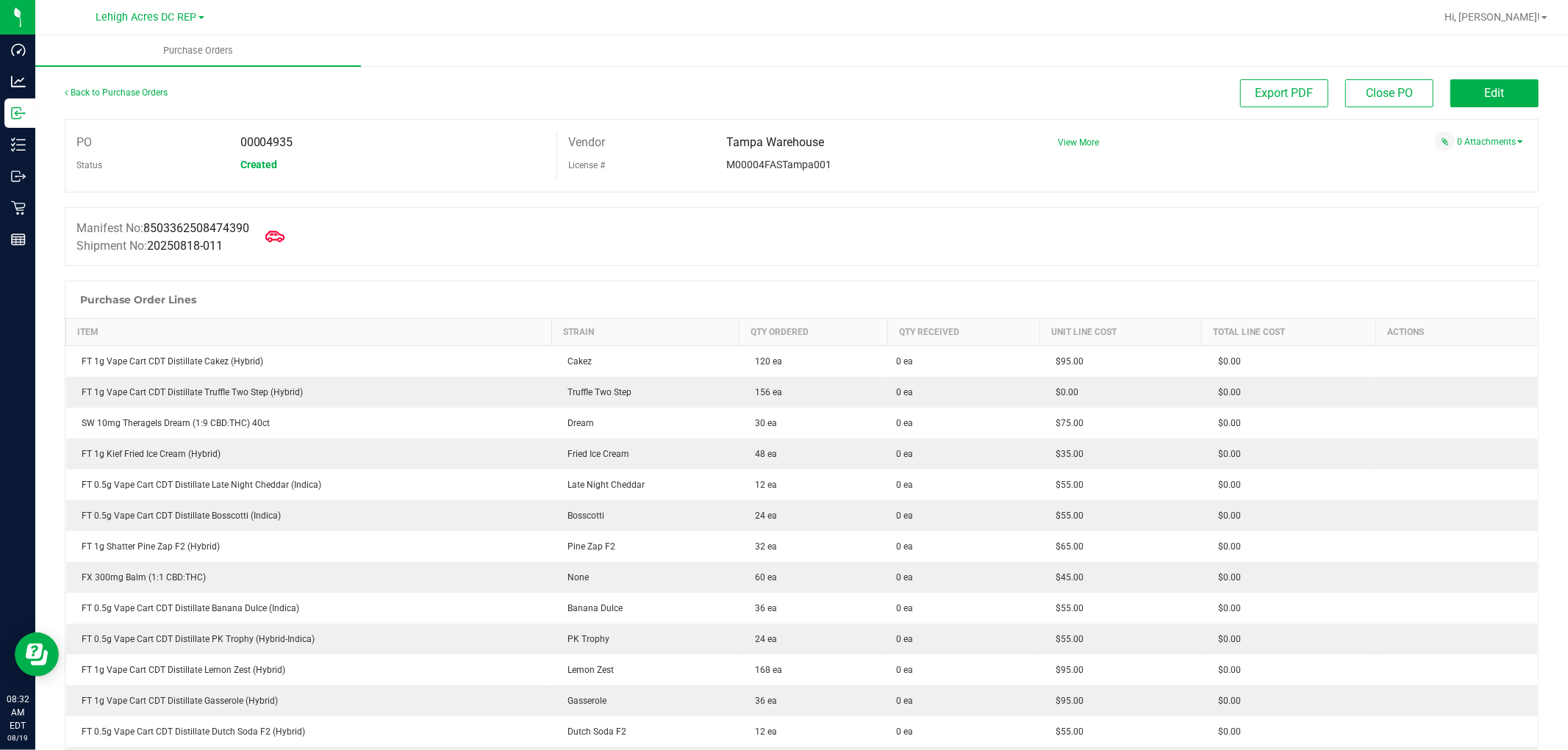
click at [279, 237] on icon at bounding box center [274, 237] width 19 height 19
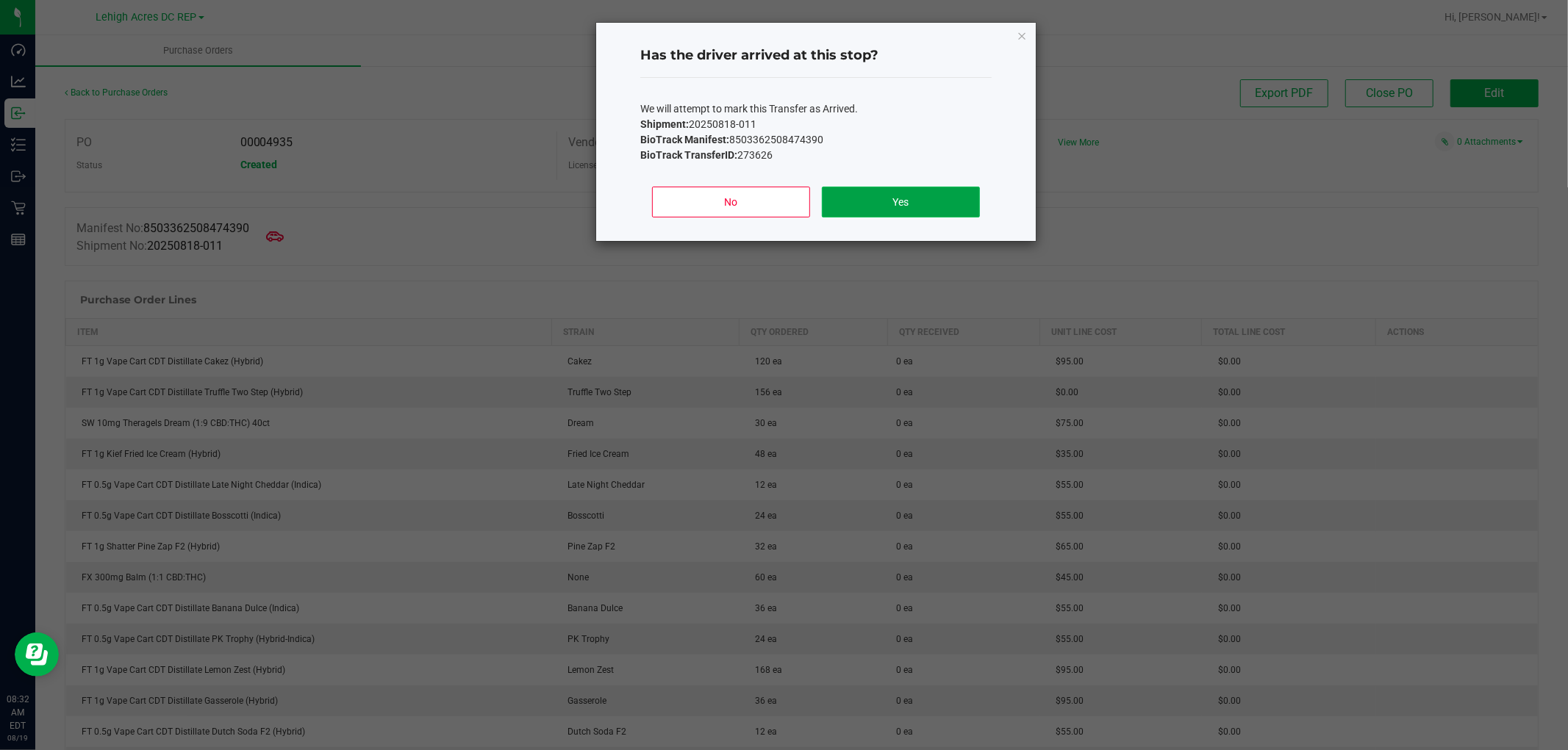
click at [878, 197] on button "Yes" at bounding box center [901, 202] width 158 height 31
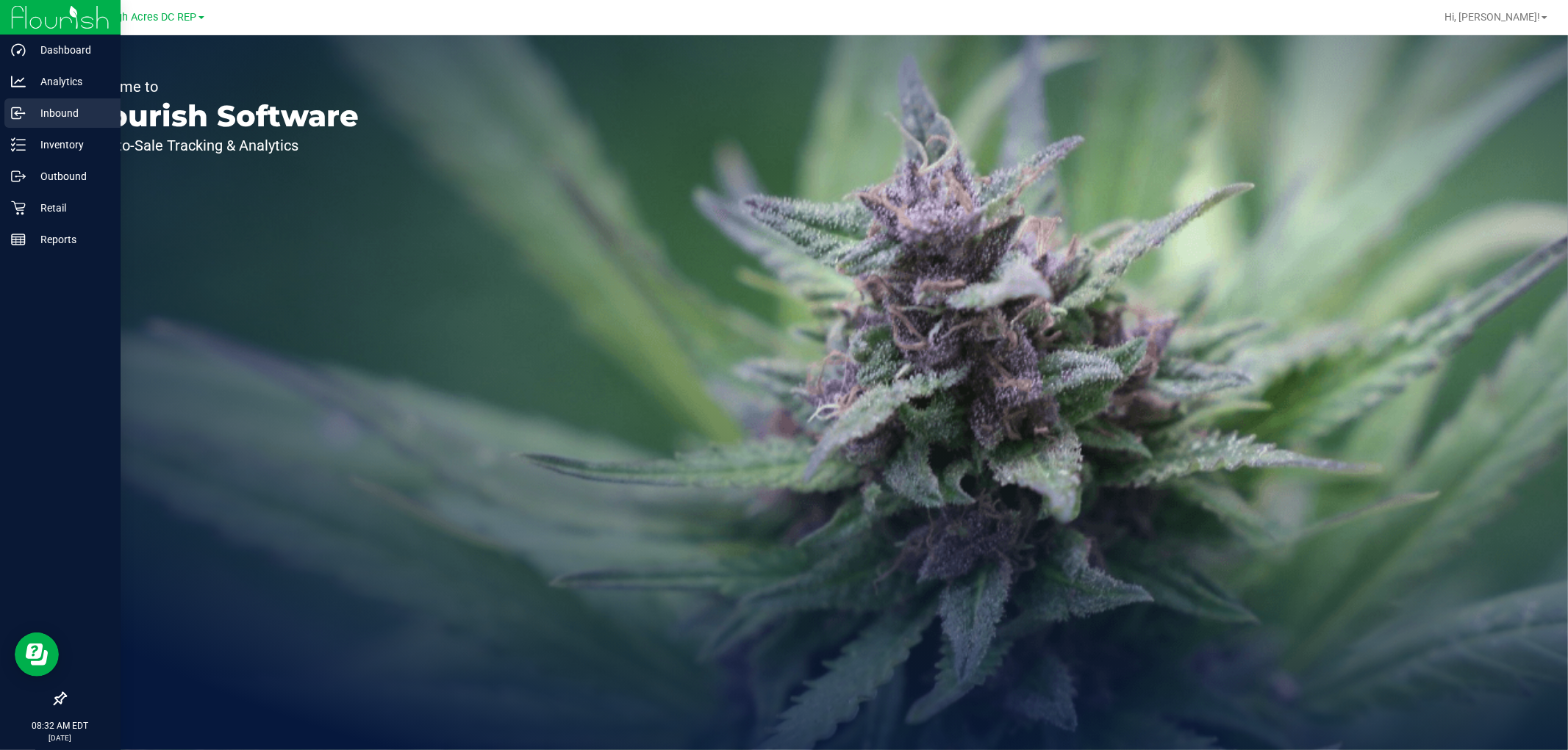
click at [35, 113] on p "Inbound" at bounding box center [70, 113] width 88 height 17
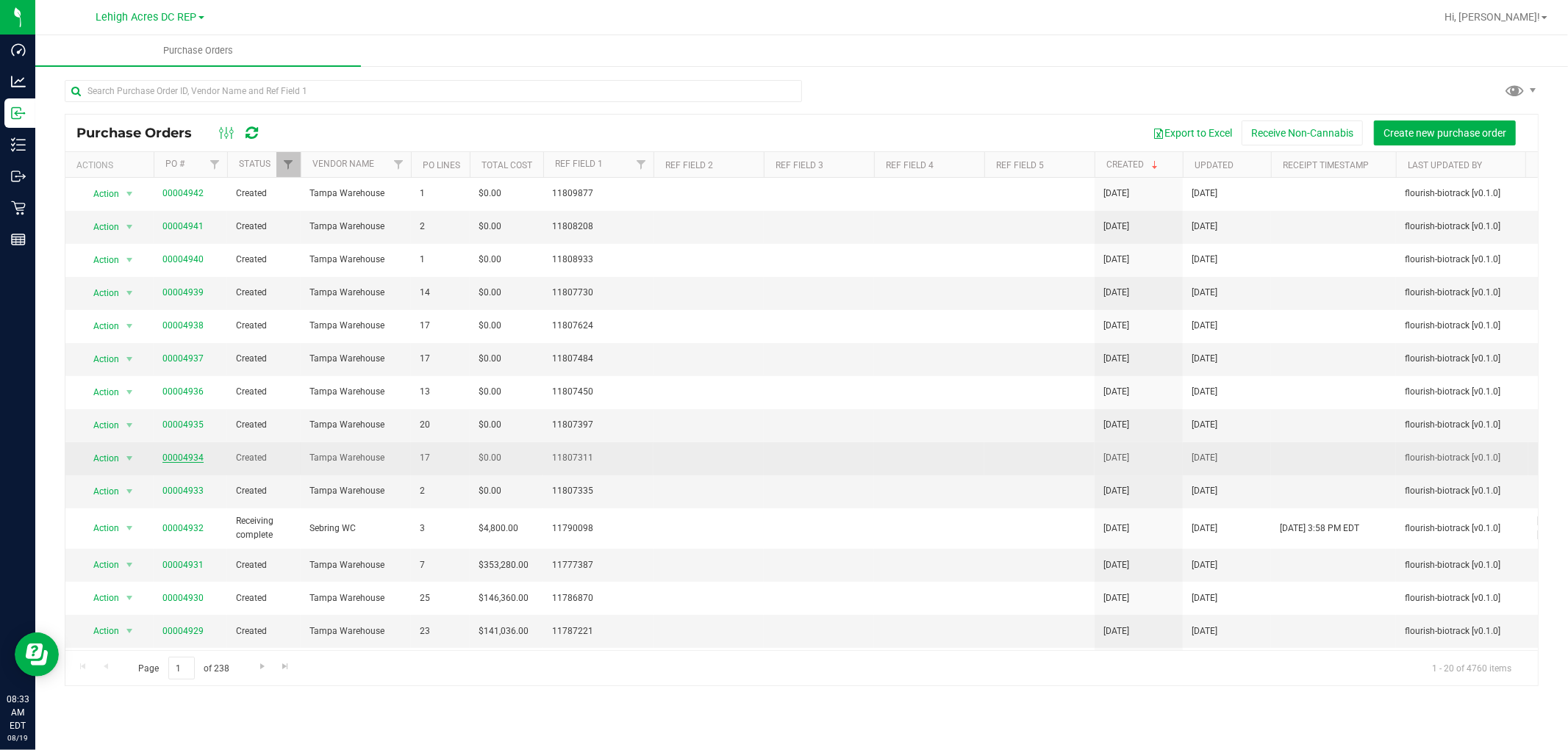
click at [197, 461] on link "00004934" at bounding box center [183, 457] width 41 height 10
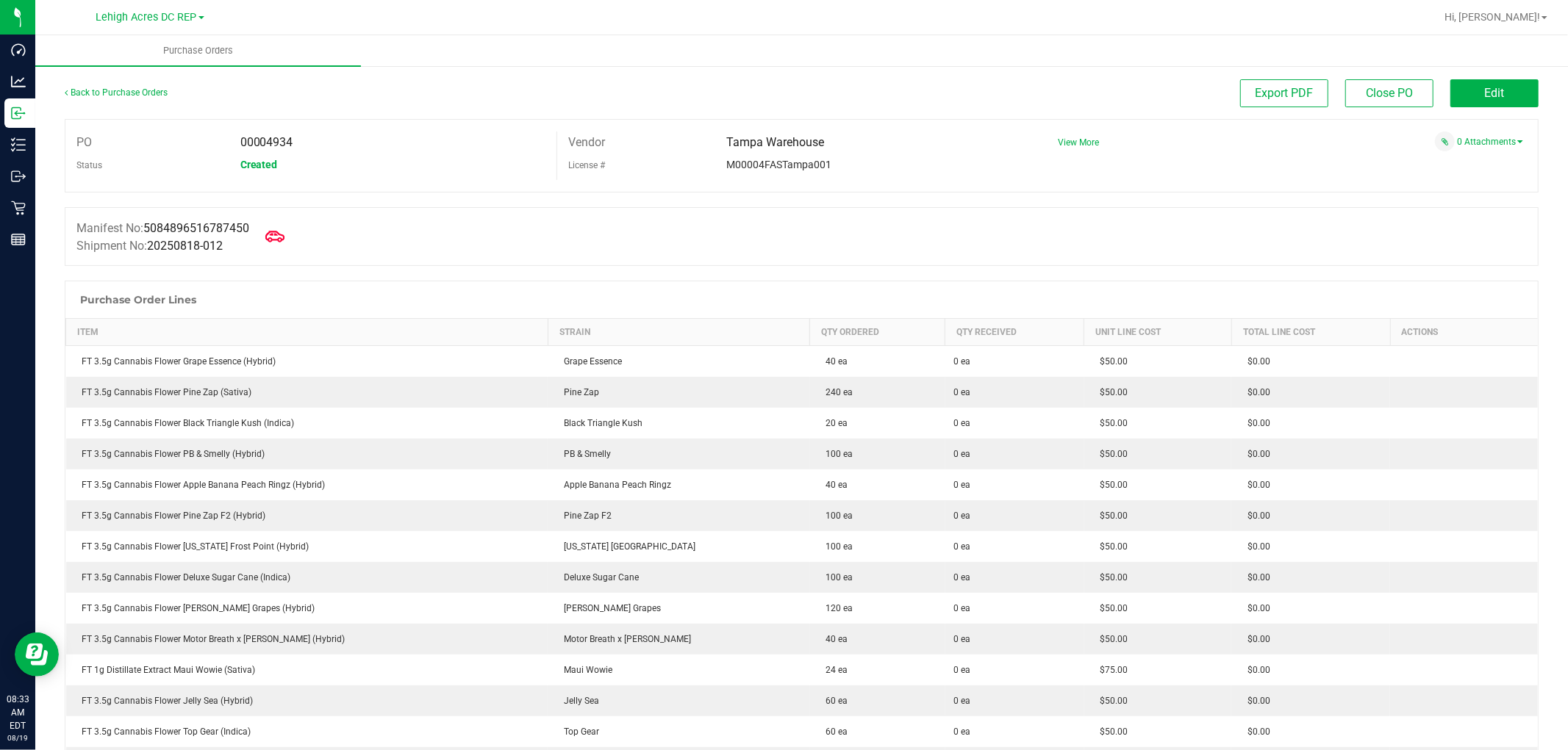
click at [280, 239] on icon at bounding box center [274, 237] width 19 height 19
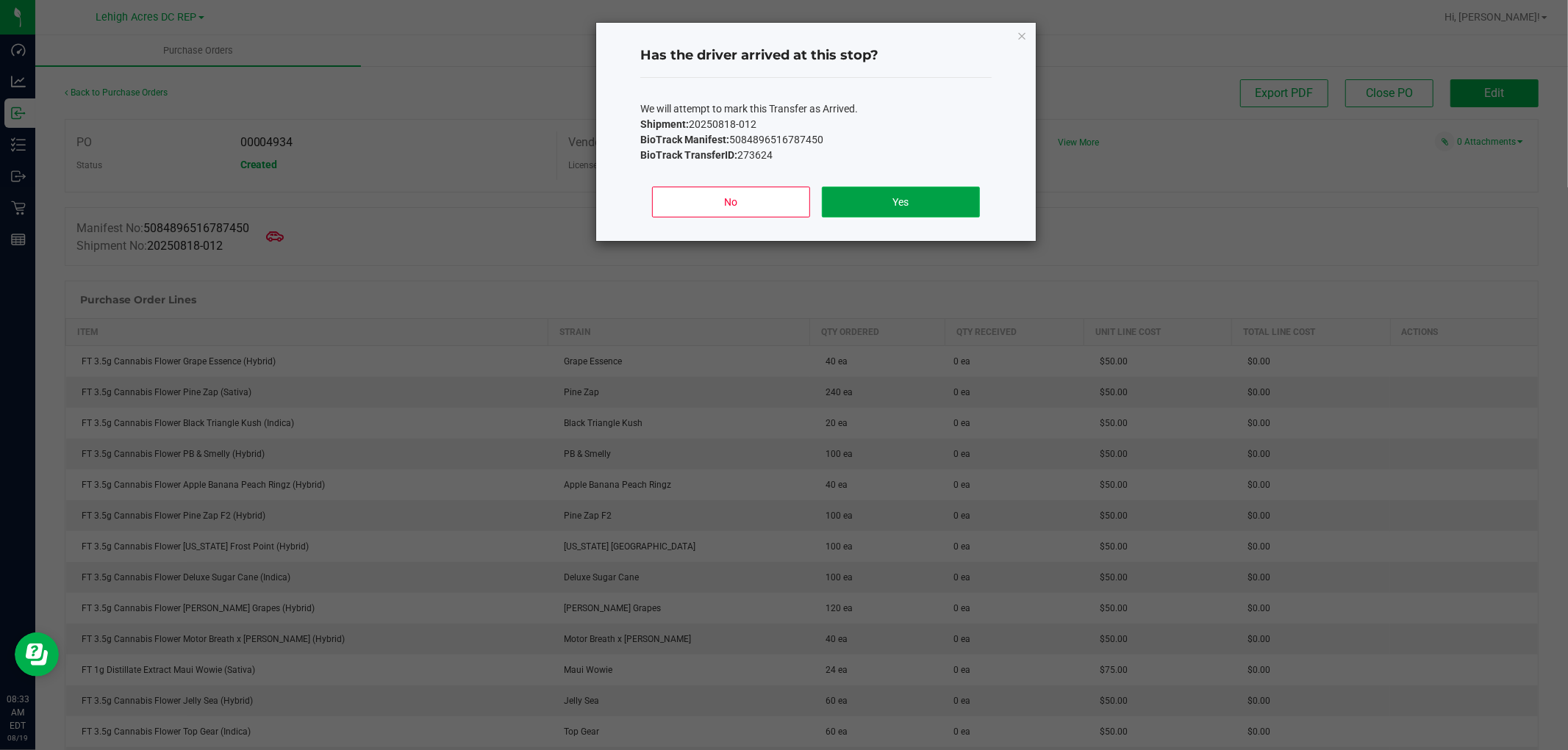
click at [885, 204] on button "Yes" at bounding box center [901, 202] width 158 height 31
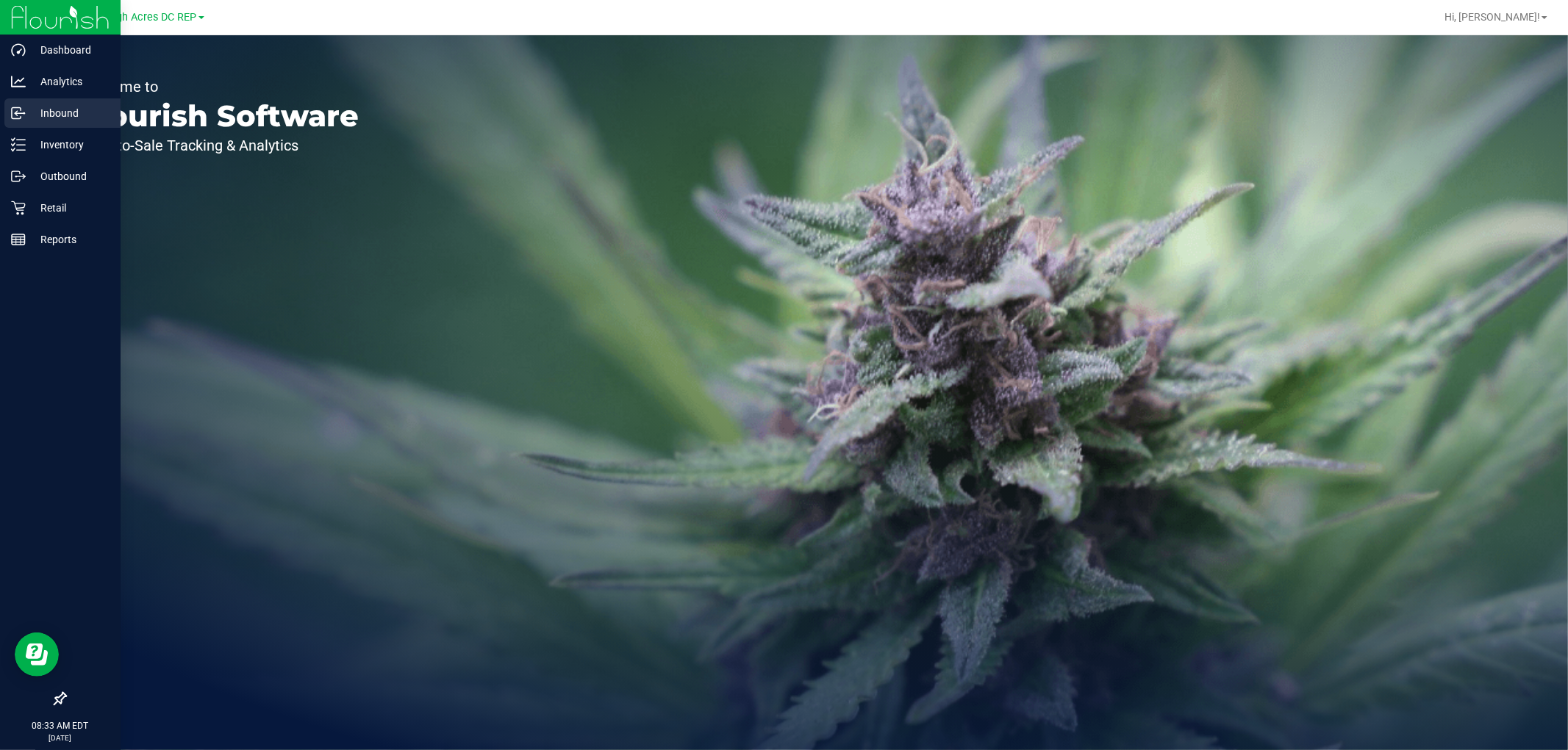
click at [47, 106] on p "Inbound" at bounding box center [70, 113] width 88 height 17
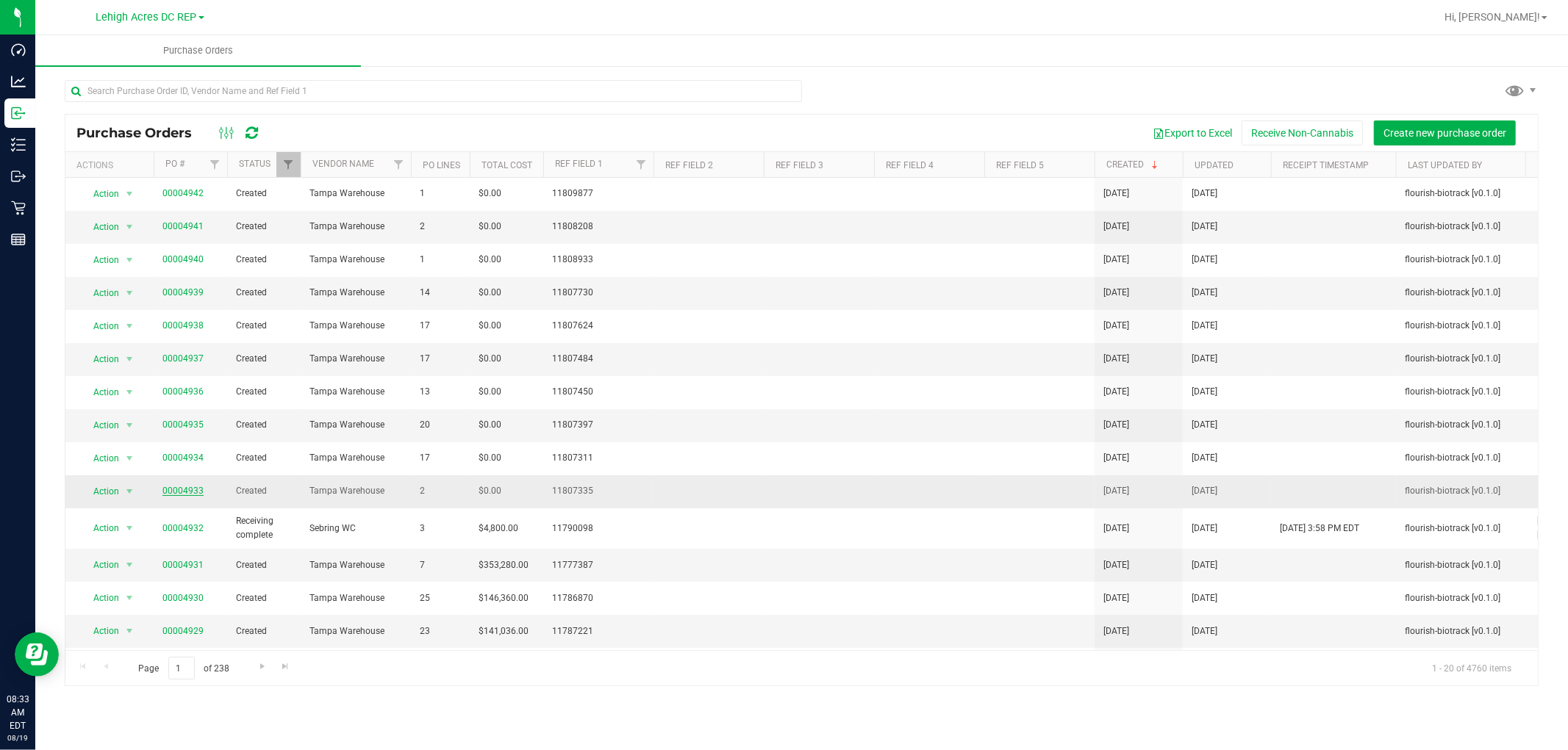
click at [170, 487] on link "00004933" at bounding box center [183, 491] width 41 height 10
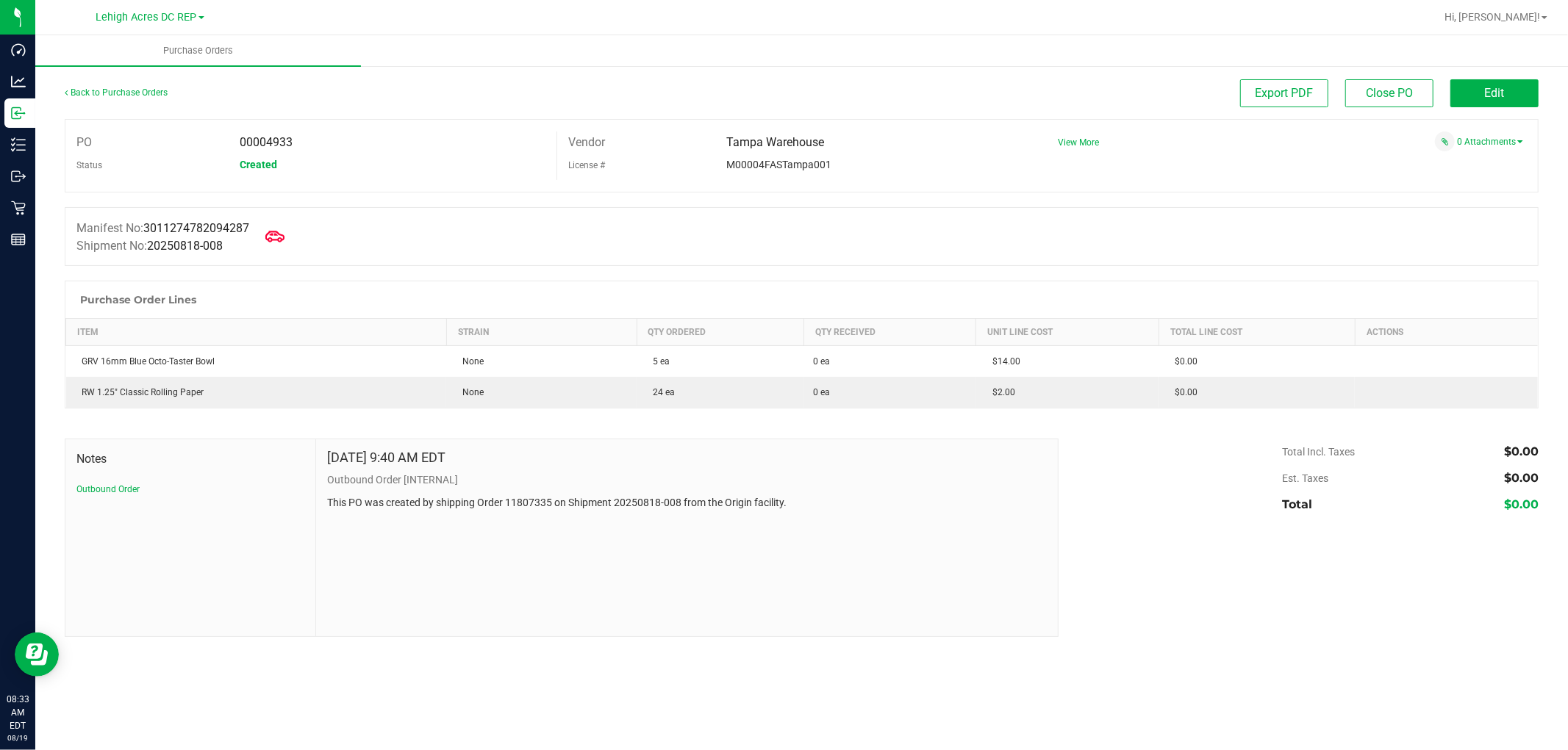
click at [285, 237] on icon at bounding box center [274, 237] width 19 height 19
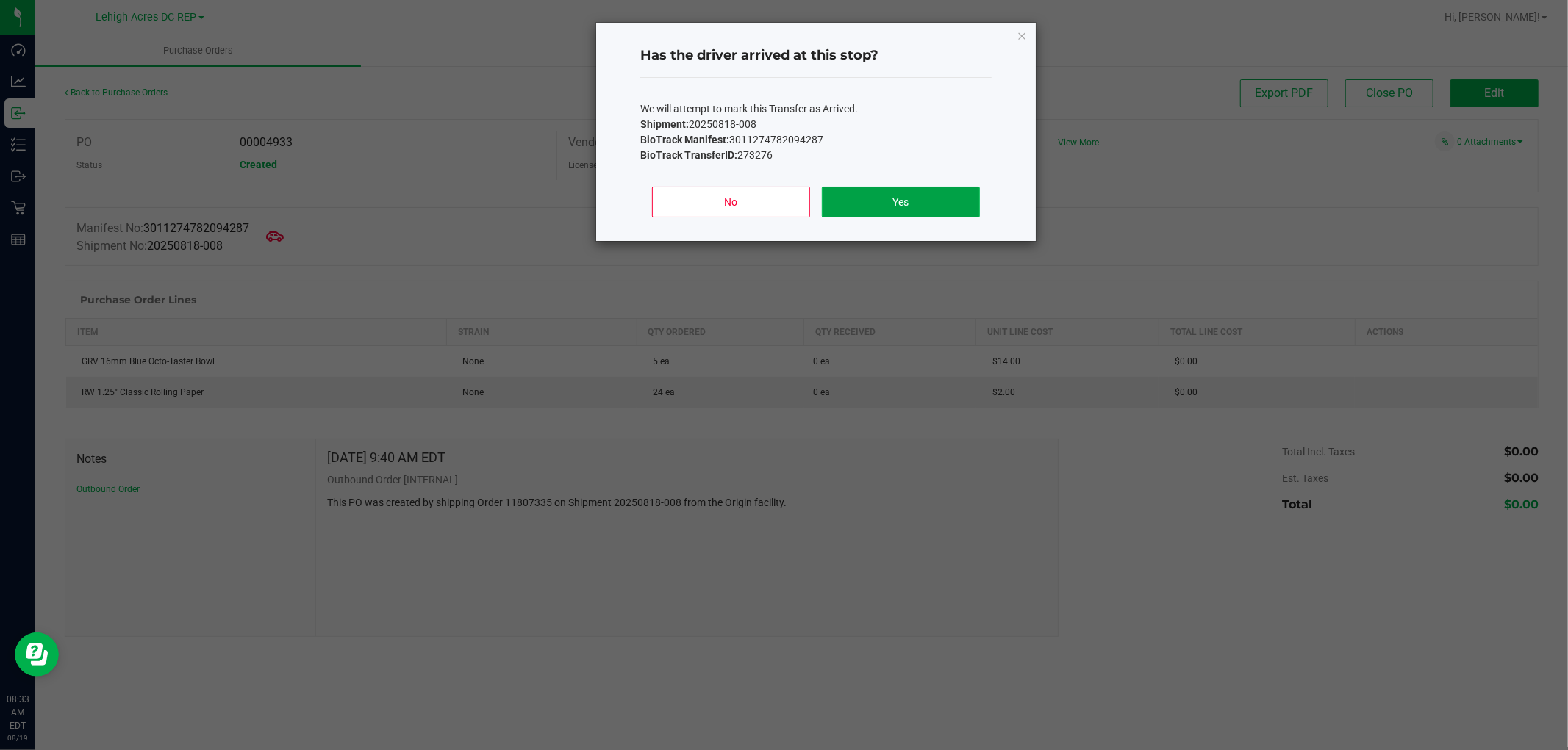
click at [893, 204] on button "Yes" at bounding box center [901, 202] width 158 height 31
